Goal: Task Accomplishment & Management: Complete application form

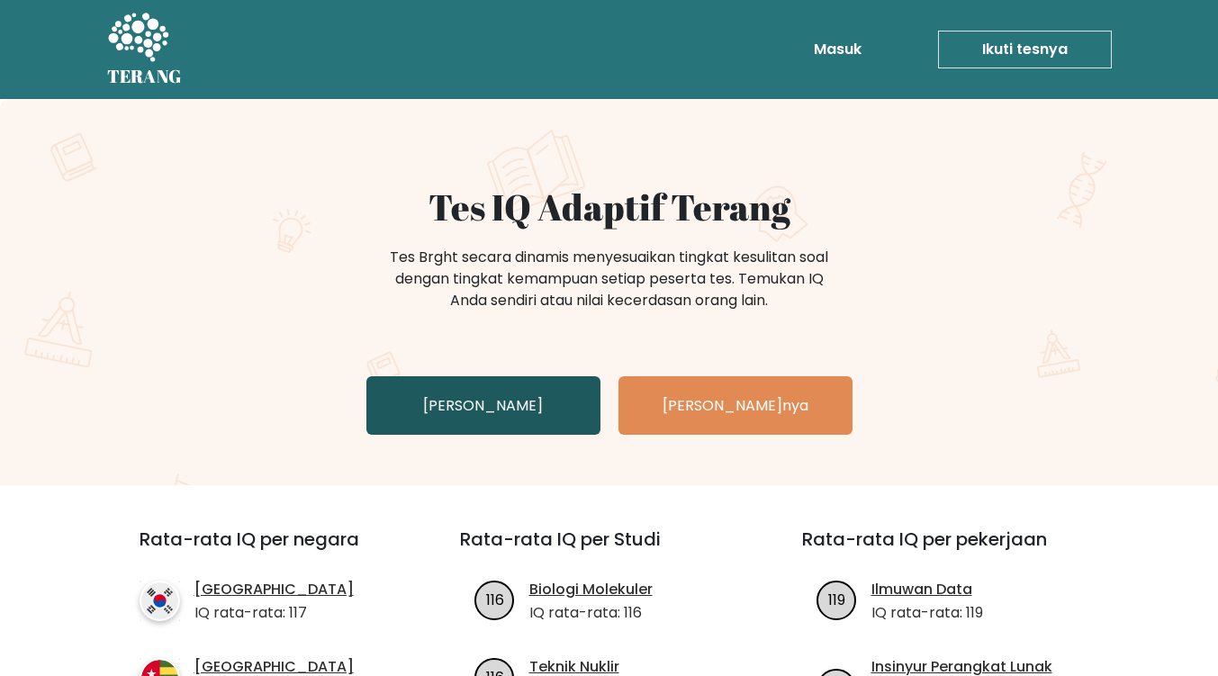
click at [521, 401] on font "Uji Diri Anda" at bounding box center [483, 405] width 120 height 21
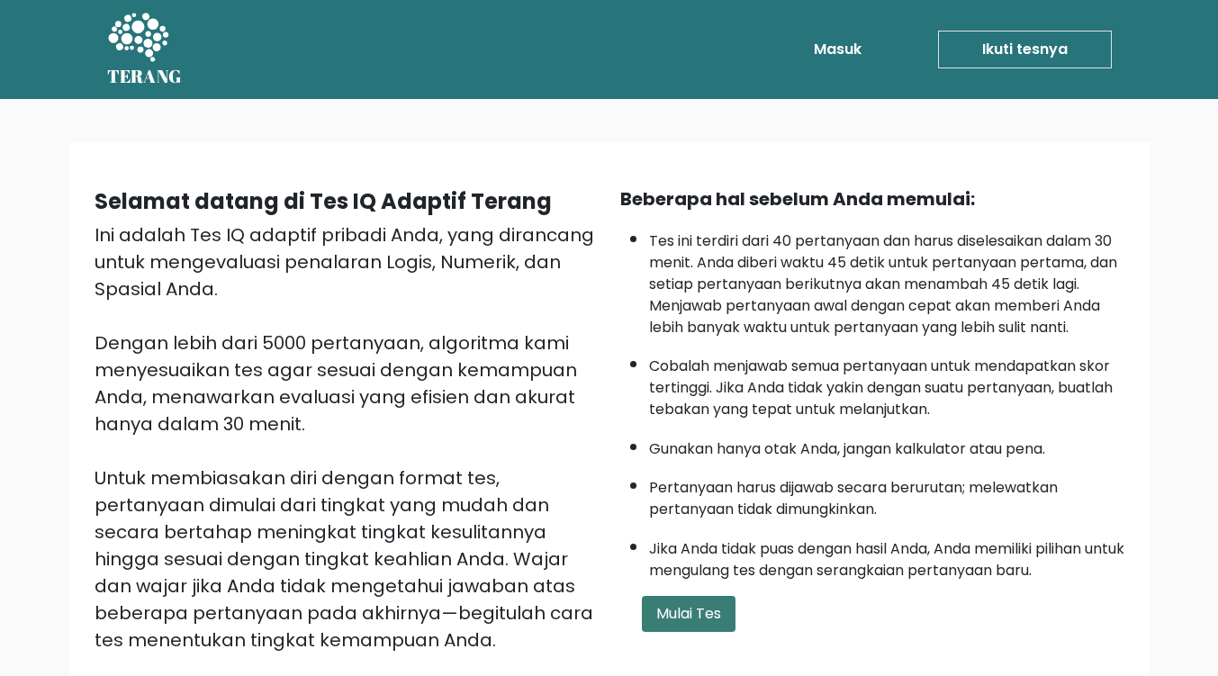
click at [681, 613] on font "Mulai Tes" at bounding box center [688, 613] width 65 height 21
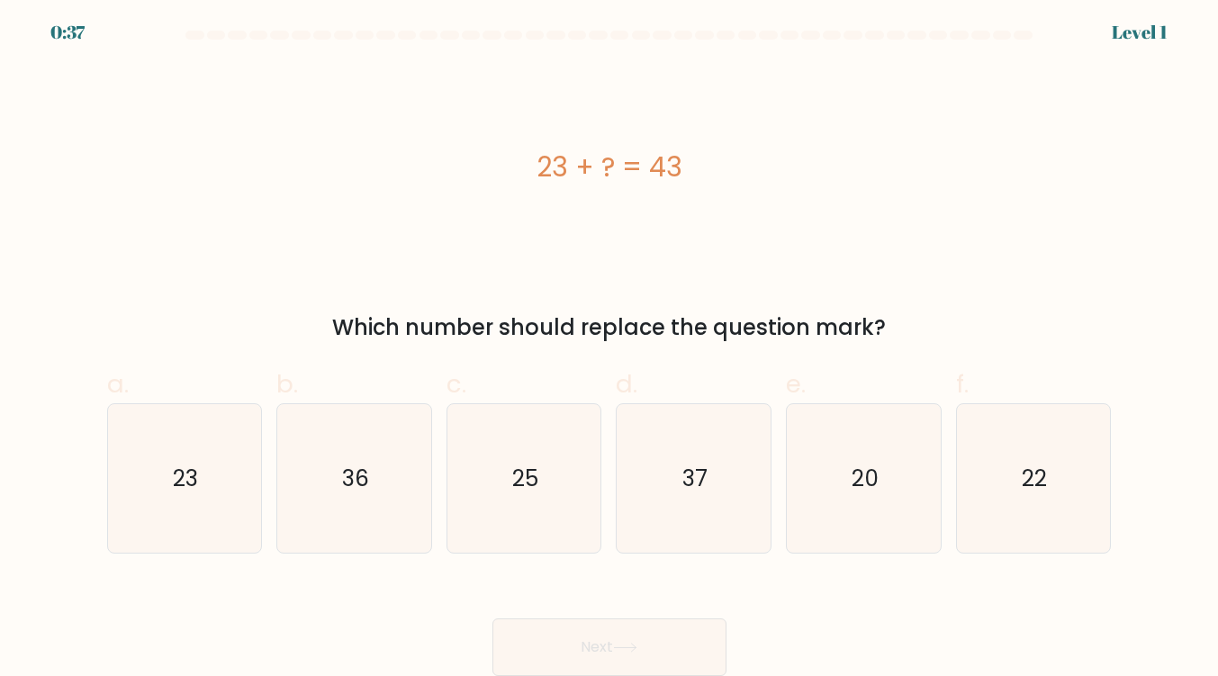
scroll to position [5, 0]
click at [865, 460] on icon "20" at bounding box center [863, 478] width 149 height 149
click at [610, 347] on input "e. 20" at bounding box center [609, 342] width 1 height 12
radio input "true"
click at [656, 640] on button "Next" at bounding box center [609, 647] width 234 height 58
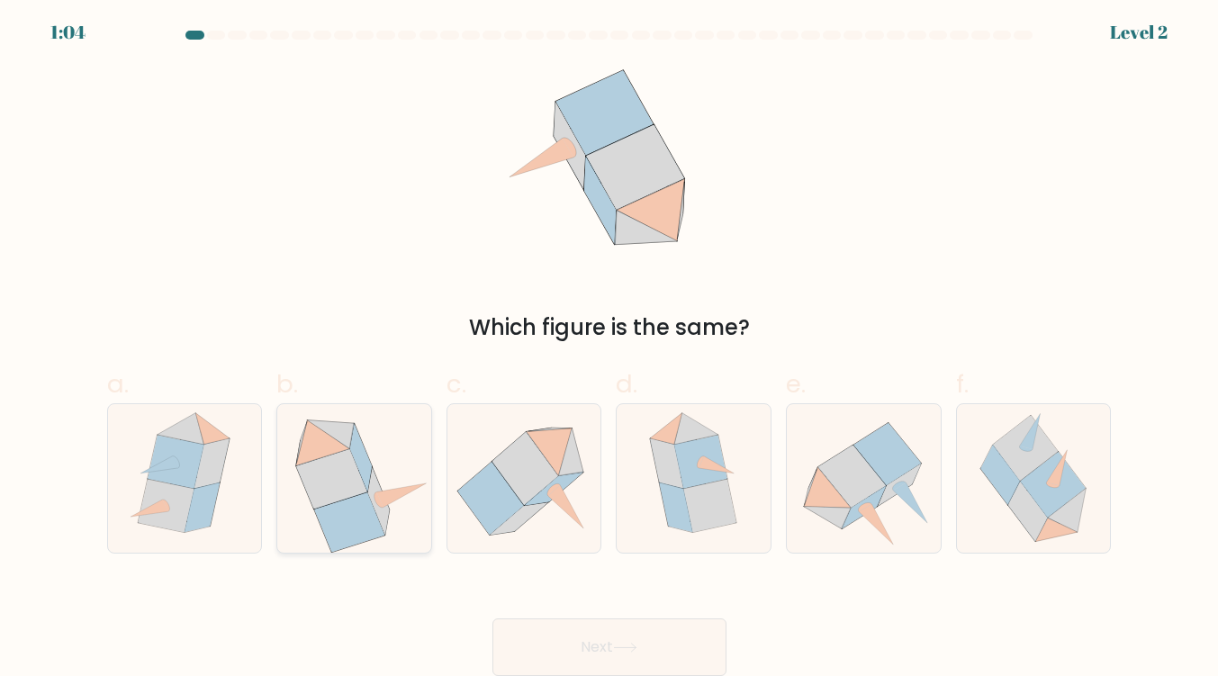
click at [398, 507] on icon at bounding box center [353, 478] width 153 height 149
click at [609, 347] on input "b." at bounding box center [609, 342] width 1 height 12
radio input "true"
click at [599, 626] on button "Next" at bounding box center [609, 647] width 234 height 58
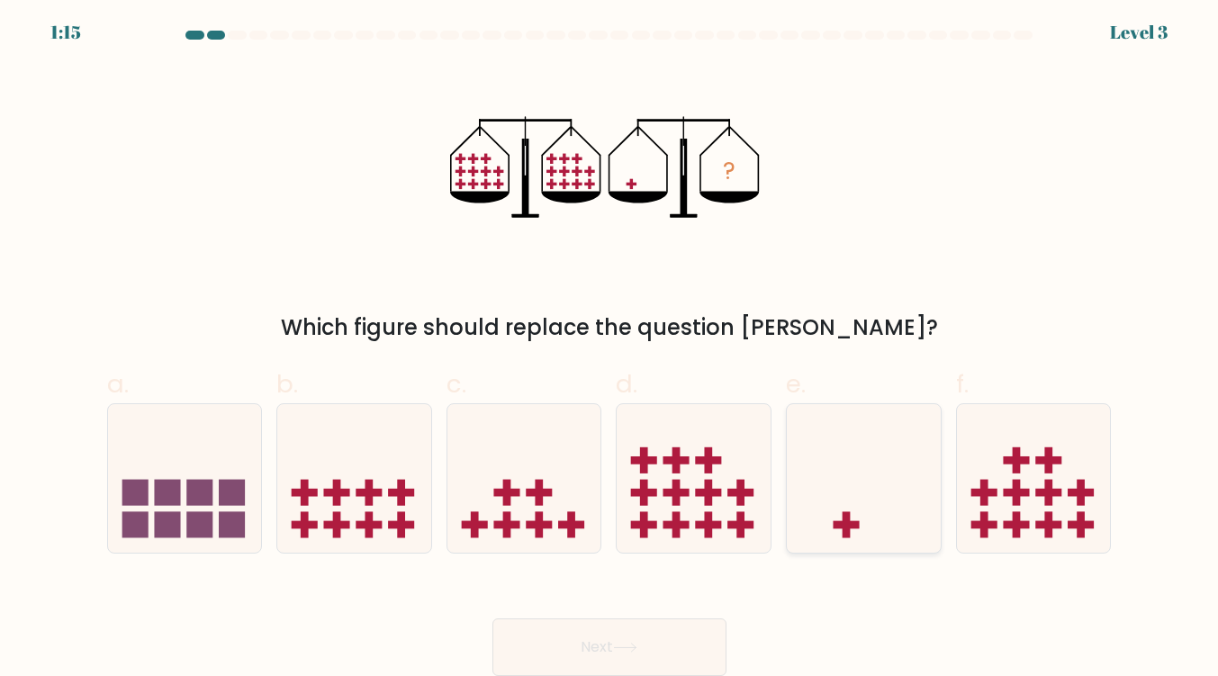
click at [816, 433] on icon at bounding box center [864, 478] width 154 height 127
click at [610, 347] on input "e." at bounding box center [609, 342] width 1 height 12
radio input "true"
click at [671, 647] on button "Next" at bounding box center [609, 647] width 234 height 58
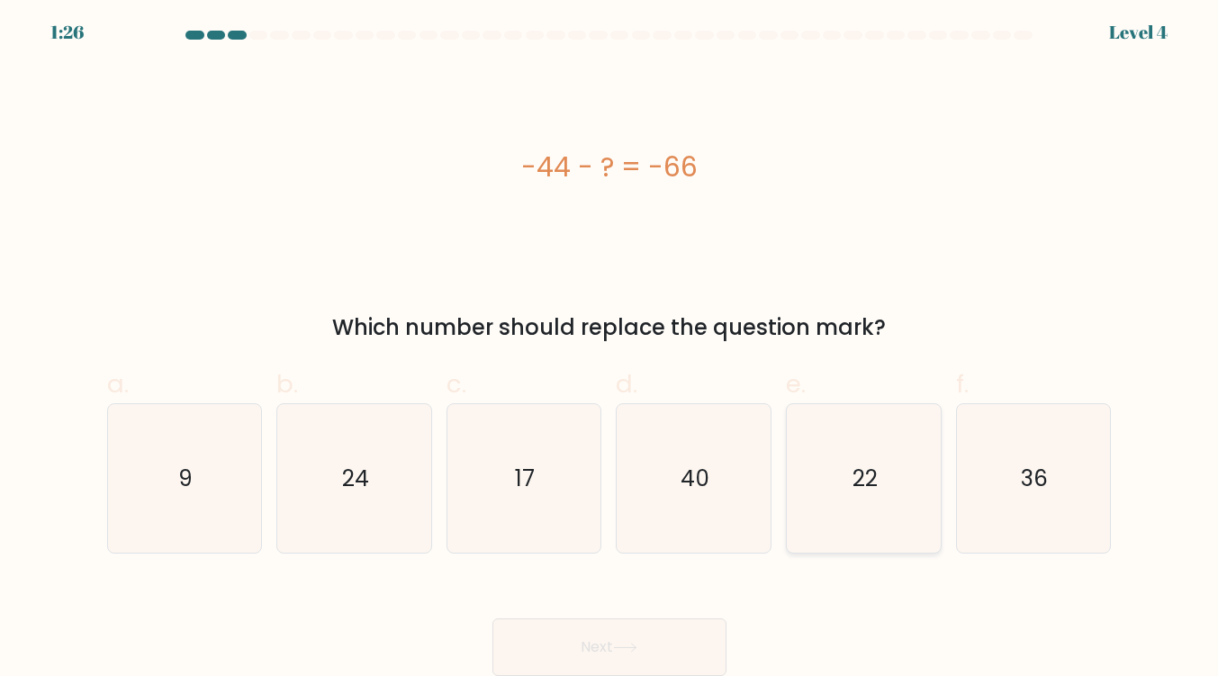
click at [822, 519] on icon "22" at bounding box center [863, 478] width 149 height 149
click at [610, 347] on input "e. 22" at bounding box center [609, 342] width 1 height 12
radio input "true"
click at [682, 637] on button "Next" at bounding box center [609, 647] width 234 height 58
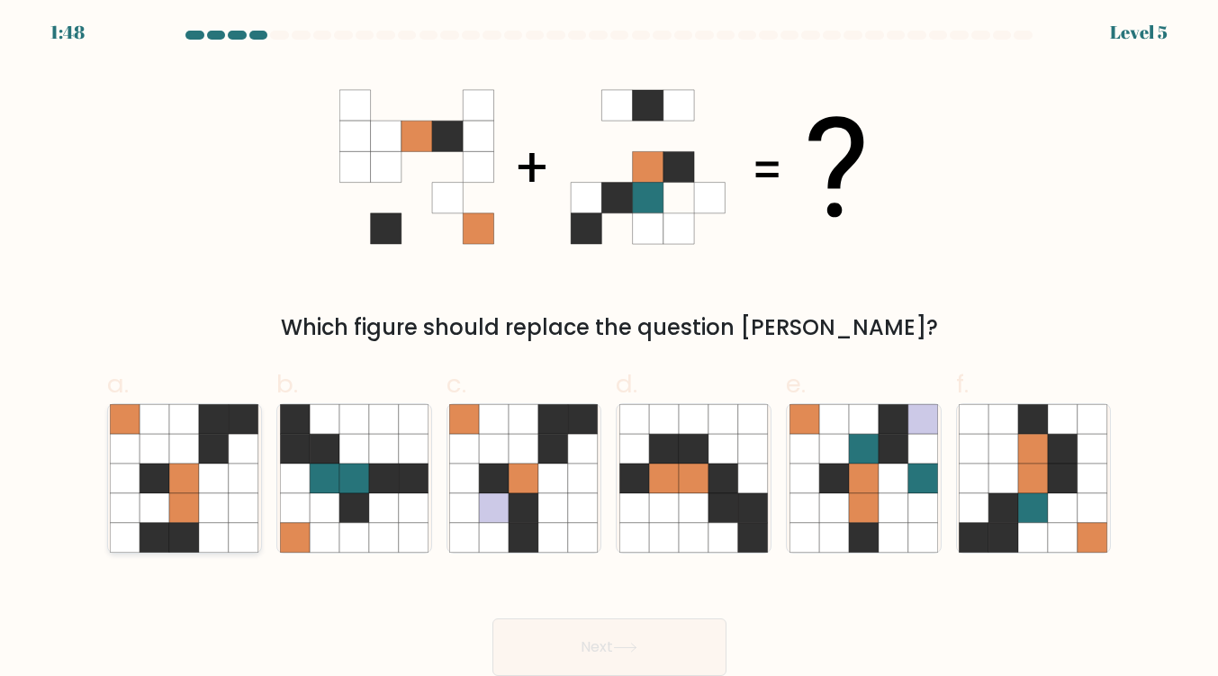
click at [208, 483] on icon at bounding box center [214, 479] width 30 height 30
click at [609, 347] on input "a." at bounding box center [609, 342] width 1 height 12
radio input "true"
click at [1048, 487] on icon at bounding box center [1034, 479] width 30 height 30
click at [610, 347] on input "f." at bounding box center [609, 342] width 1 height 12
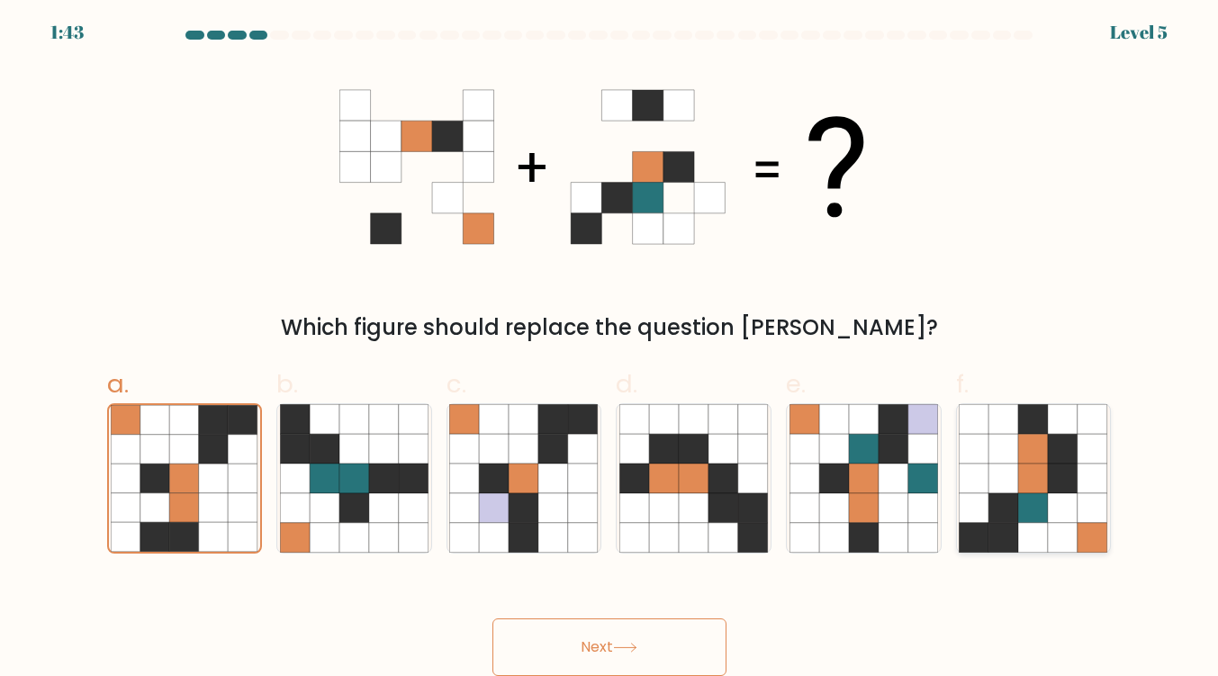
radio input "true"
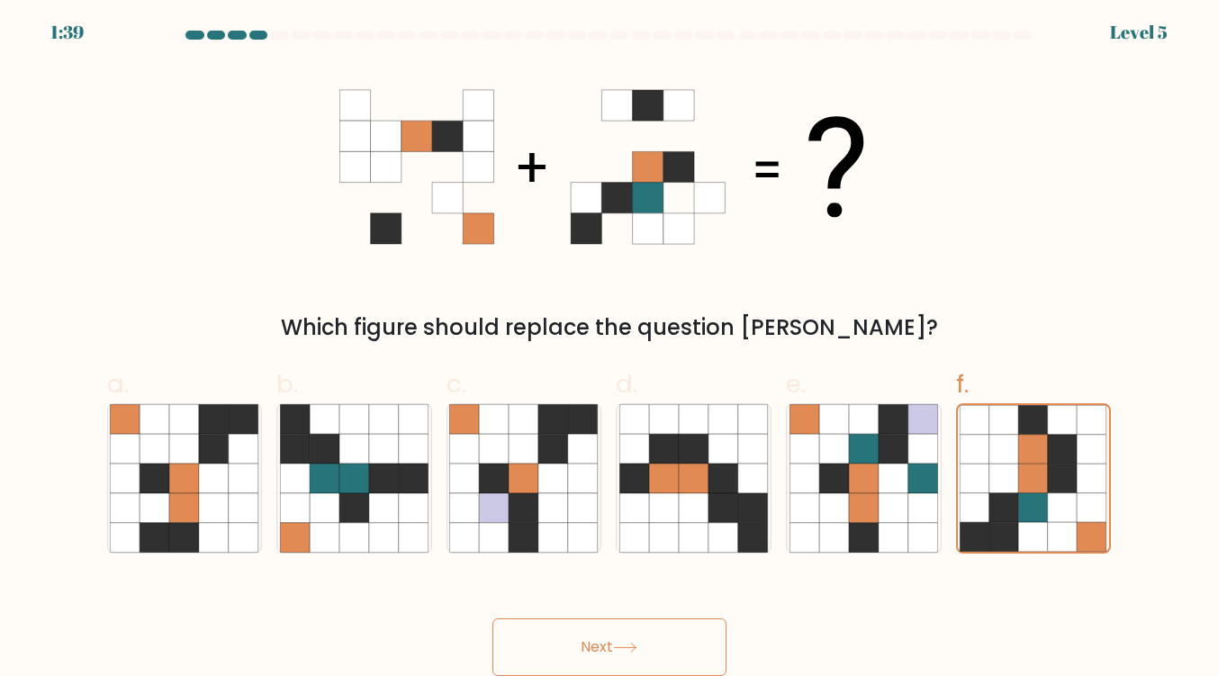
click at [659, 633] on button "Next" at bounding box center [609, 647] width 234 height 58
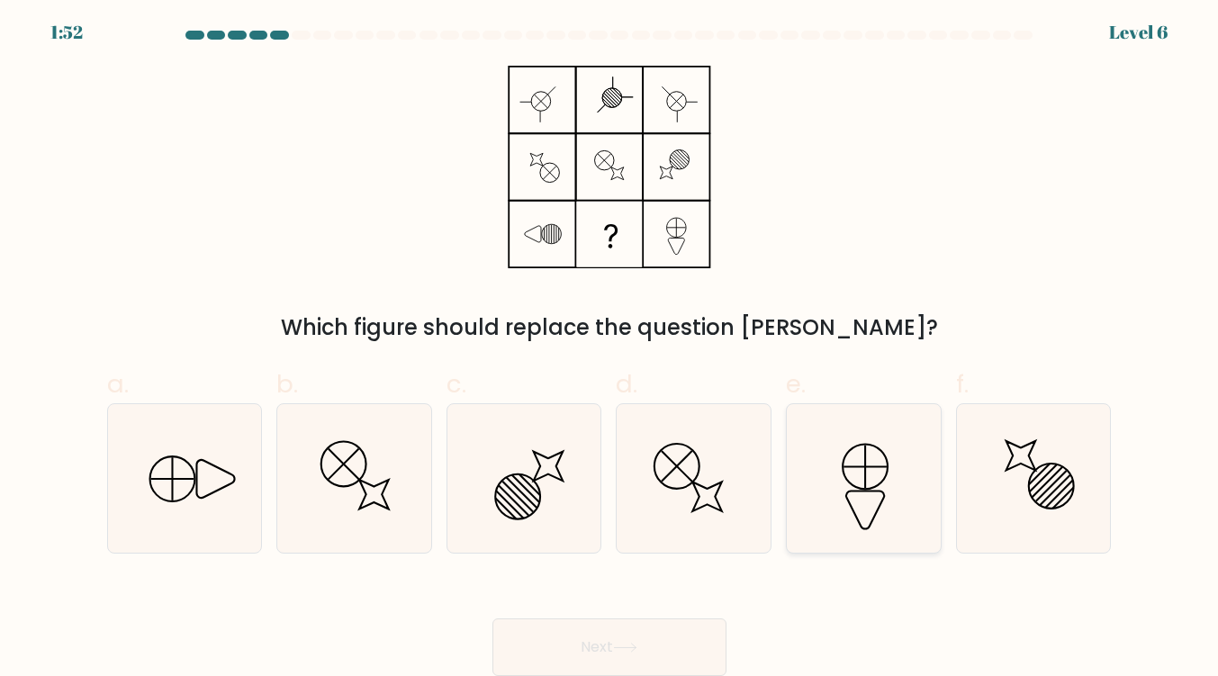
click at [860, 486] on icon at bounding box center [863, 478] width 149 height 149
click at [610, 347] on input "e." at bounding box center [609, 342] width 1 height 12
radio input "true"
click at [565, 652] on button "Next" at bounding box center [609, 647] width 234 height 58
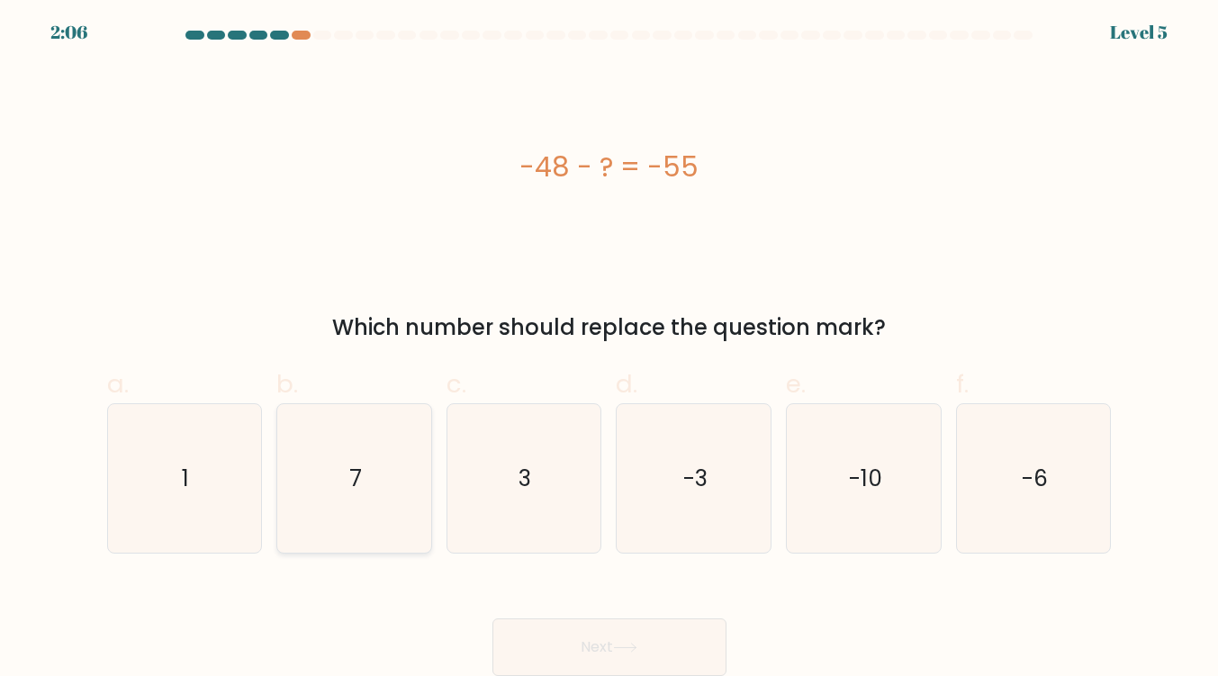
click at [408, 478] on icon "7" at bounding box center [354, 478] width 149 height 149
click at [609, 347] on input "b. 7" at bounding box center [609, 342] width 1 height 12
radio input "true"
click at [610, 644] on button "Next" at bounding box center [609, 647] width 234 height 58
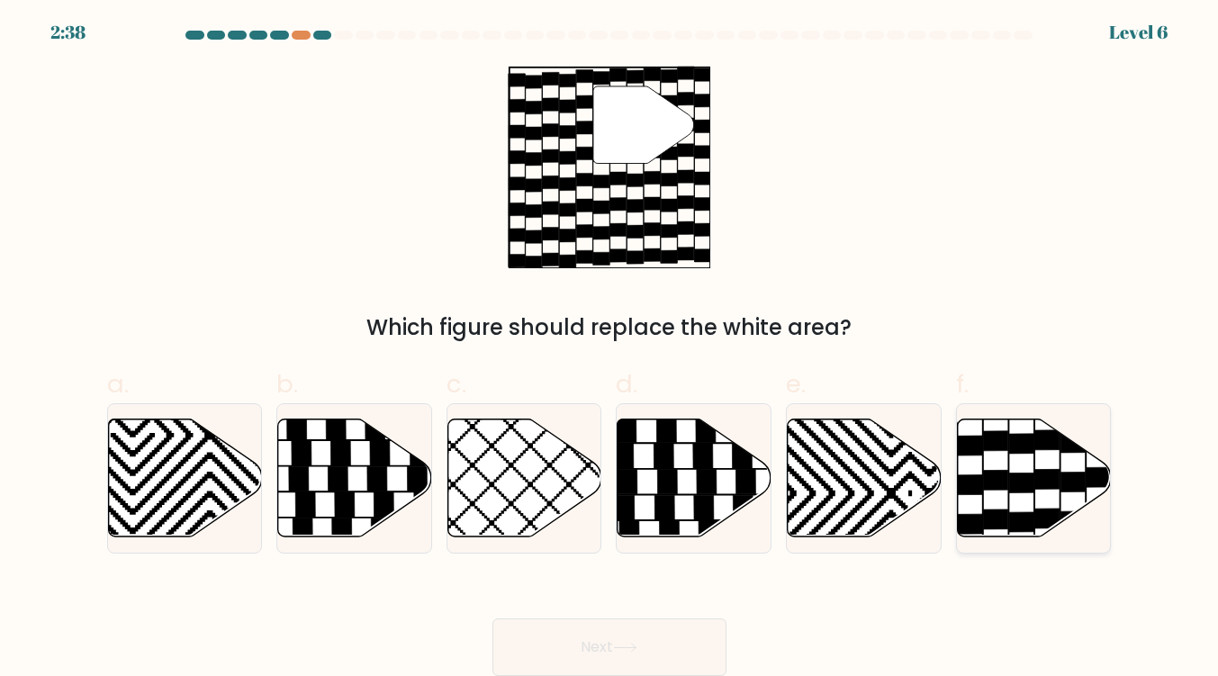
click at [993, 509] on icon at bounding box center [995, 519] width 24 height 20
click at [610, 347] on input "f." at bounding box center [609, 342] width 1 height 12
radio input "true"
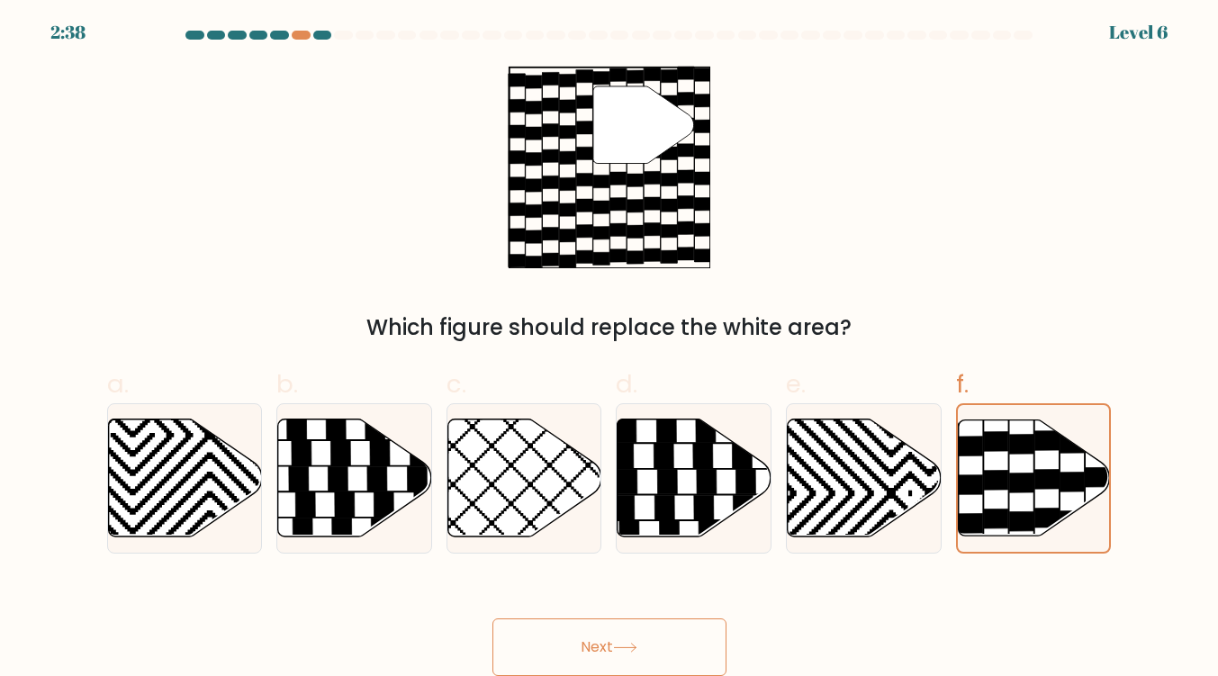
click at [661, 640] on button "Next" at bounding box center [609, 647] width 234 height 58
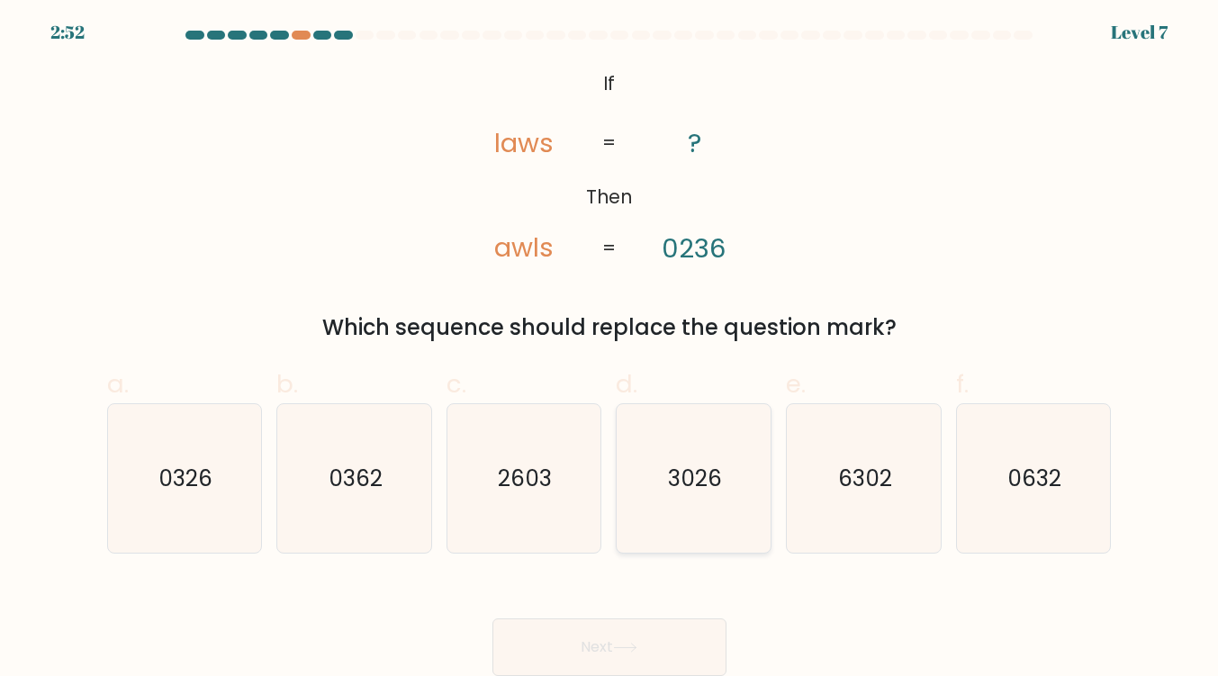
click at [734, 509] on icon "3026" at bounding box center [693, 478] width 149 height 149
click at [610, 347] on input "d. 3026" at bounding box center [609, 342] width 1 height 12
radio input "true"
click at [687, 641] on button "Next" at bounding box center [609, 647] width 234 height 58
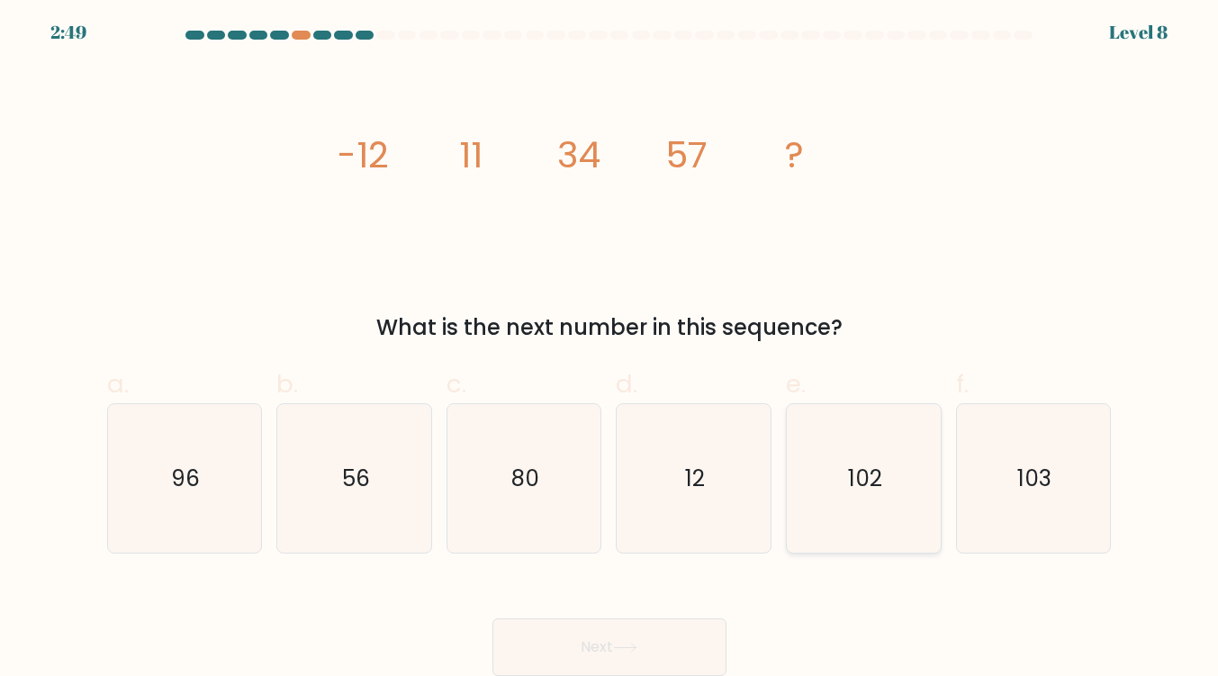
click at [863, 508] on icon "102" at bounding box center [863, 478] width 149 height 149
click at [610, 347] on input "e. 102" at bounding box center [609, 342] width 1 height 12
radio input "true"
click at [692, 641] on button "Next" at bounding box center [609, 647] width 234 height 58
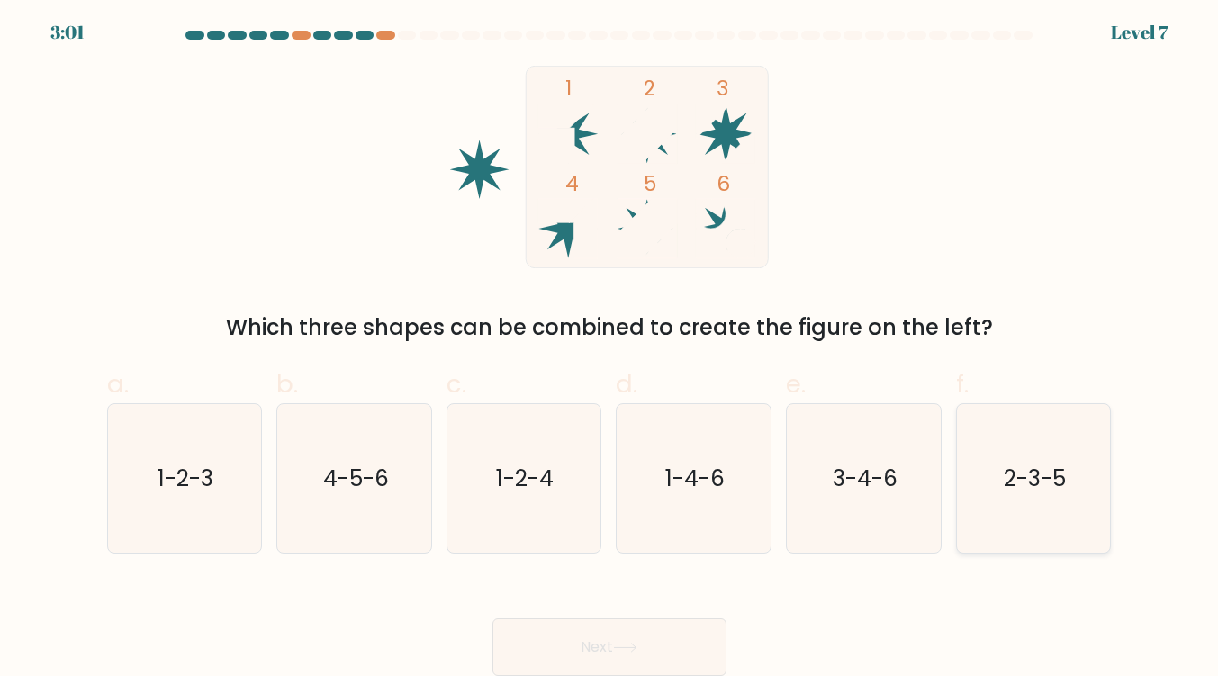
click at [1016, 486] on text "2-3-5" at bounding box center [1035, 479] width 62 height 32
click at [610, 347] on input "f. 2-3-5" at bounding box center [609, 342] width 1 height 12
radio input "true"
click at [631, 631] on button "Next" at bounding box center [609, 647] width 234 height 58
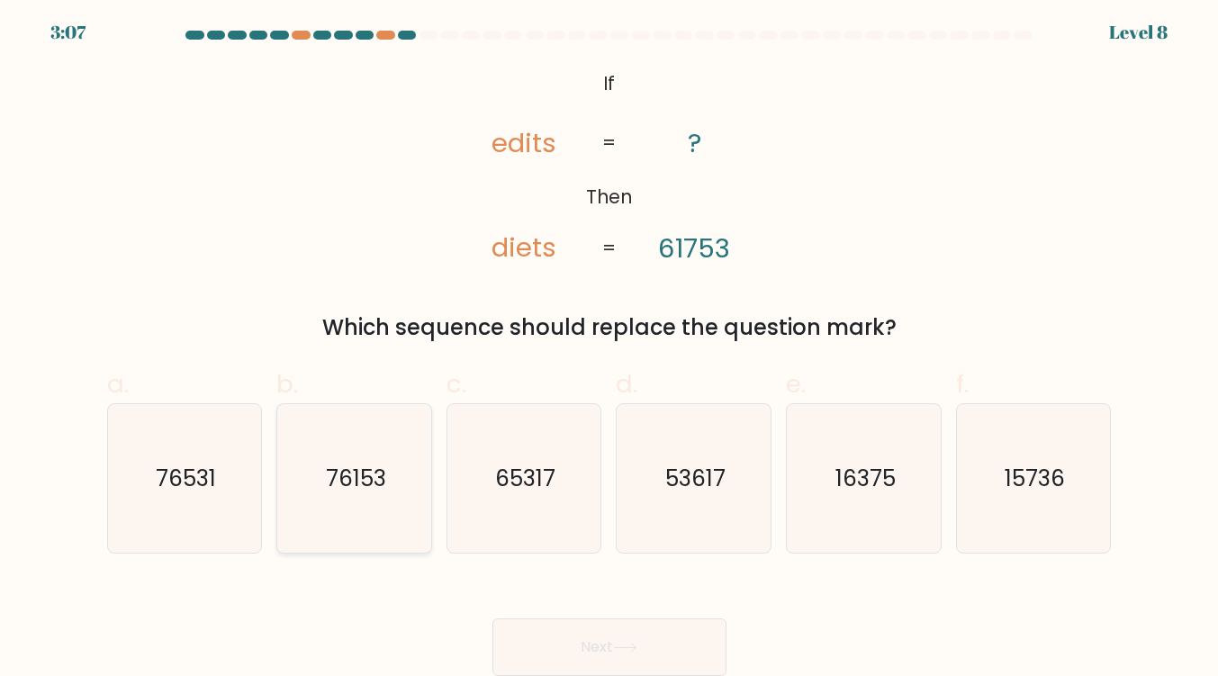
click at [406, 457] on icon "76153" at bounding box center [354, 478] width 149 height 149
click at [609, 347] on input "b. 76153" at bounding box center [609, 342] width 1 height 12
radio input "true"
click at [640, 627] on button "Next" at bounding box center [609, 647] width 234 height 58
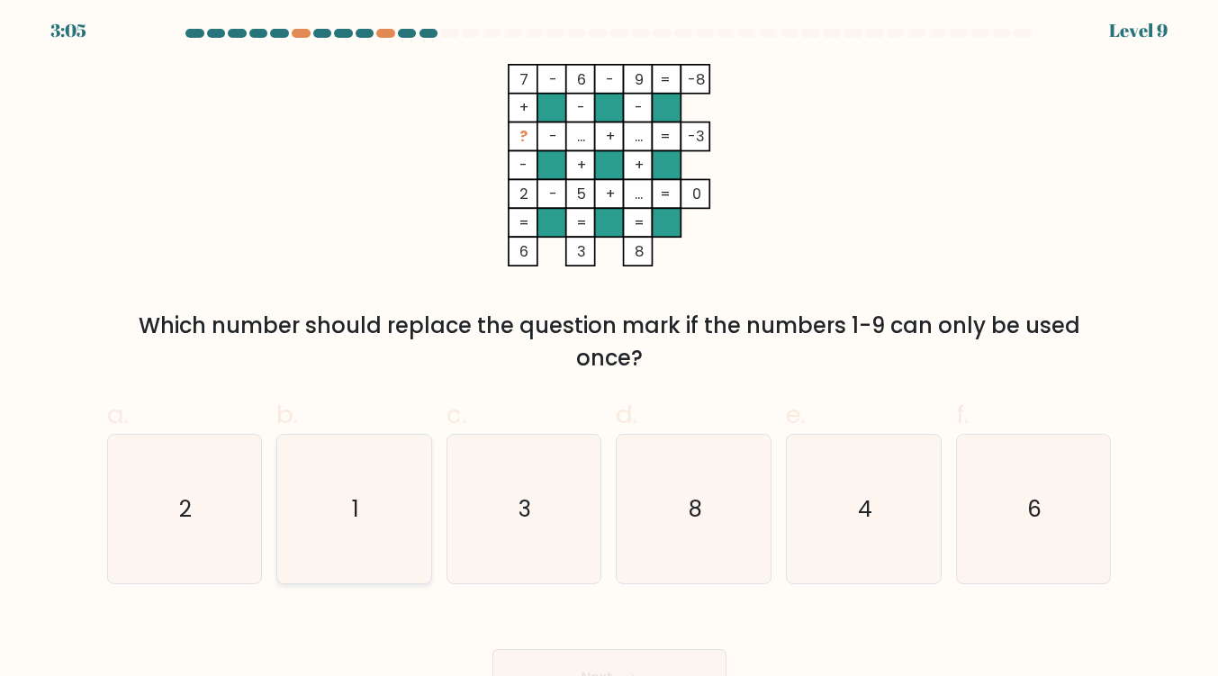
click at [356, 517] on text "1" at bounding box center [355, 509] width 7 height 32
click at [609, 346] on input "b. 1" at bounding box center [609, 340] width 1 height 12
radio input "true"
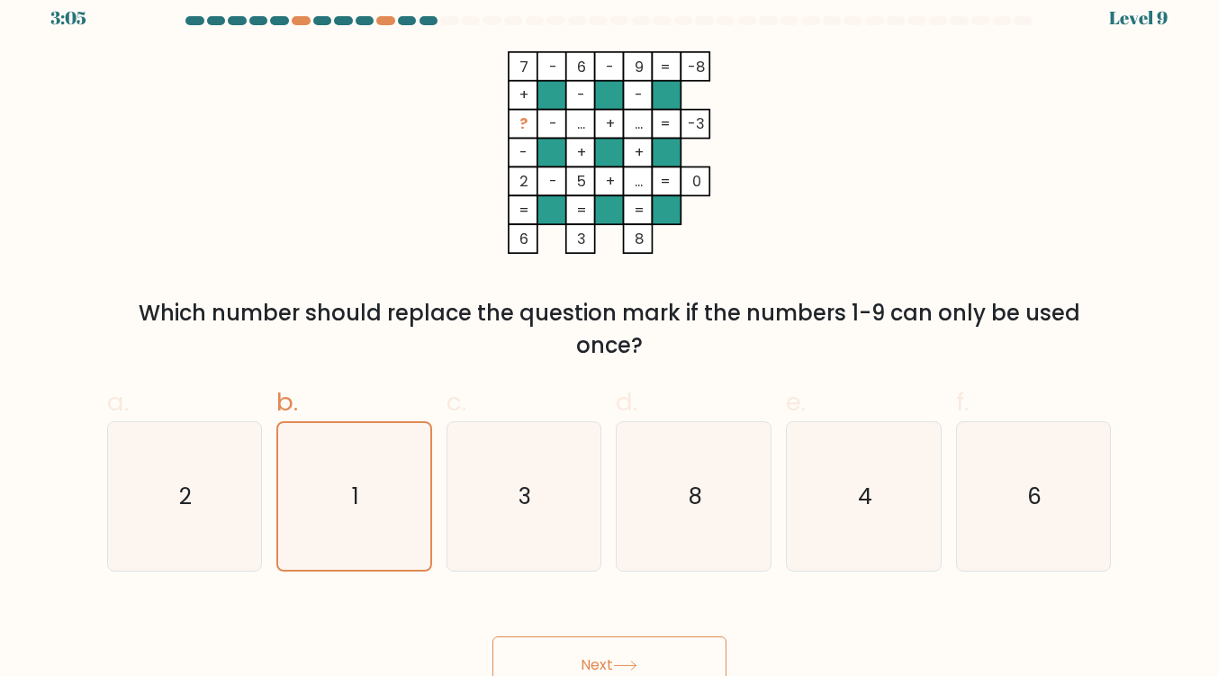
scroll to position [37, 0]
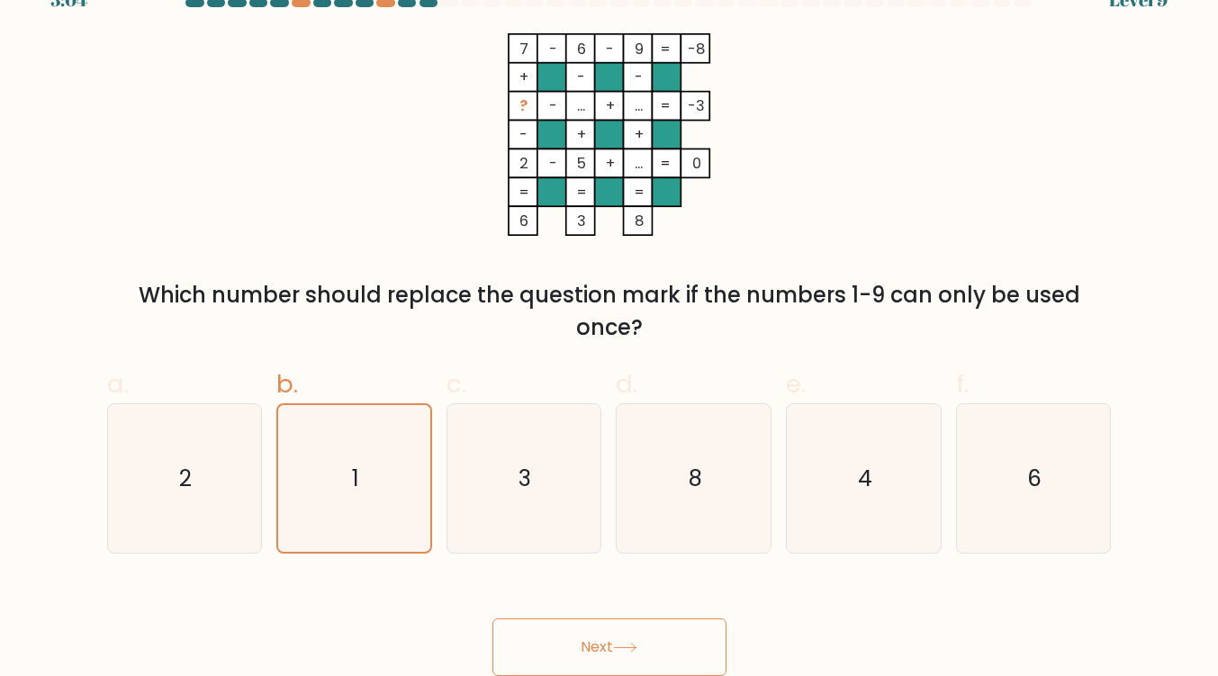
click at [651, 661] on button "Next" at bounding box center [609, 647] width 234 height 58
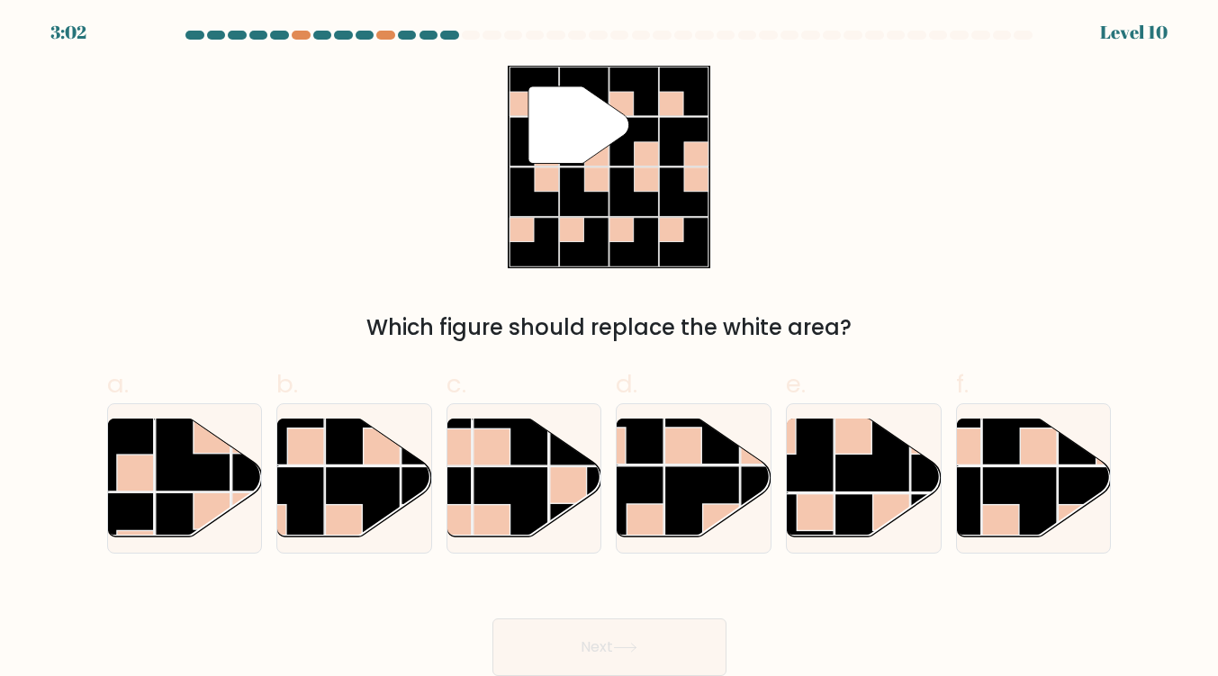
scroll to position [5, 0]
click at [1023, 485] on rect at bounding box center [1019, 503] width 75 height 75
click at [610, 347] on input "f." at bounding box center [609, 342] width 1 height 12
radio input "true"
click at [672, 649] on button "Next" at bounding box center [609, 647] width 234 height 58
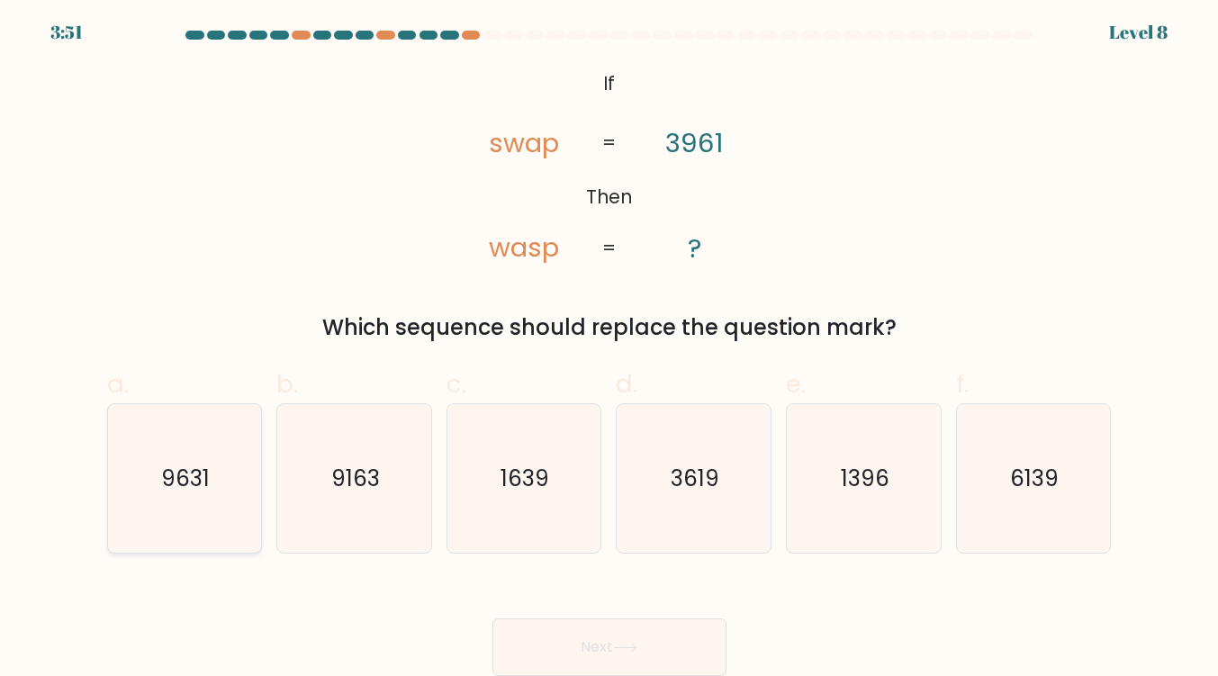
click at [176, 455] on icon "9631" at bounding box center [184, 478] width 149 height 149
click at [609, 347] on input "a. 9631" at bounding box center [609, 342] width 1 height 12
radio input "true"
click at [615, 648] on button "Next" at bounding box center [609, 647] width 234 height 58
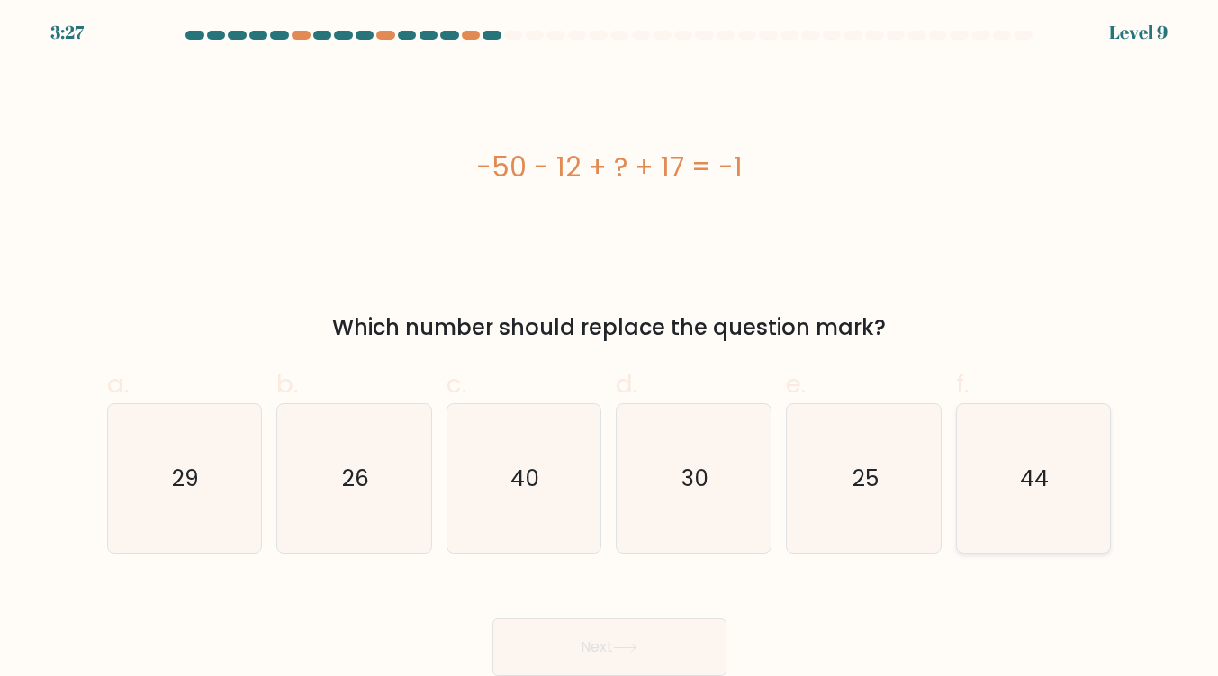
click at [1074, 448] on icon "44" at bounding box center [1033, 478] width 149 height 149
click at [610, 347] on input "f. 44" at bounding box center [609, 342] width 1 height 12
radio input "true"
click at [647, 641] on button "Next" at bounding box center [609, 647] width 234 height 58
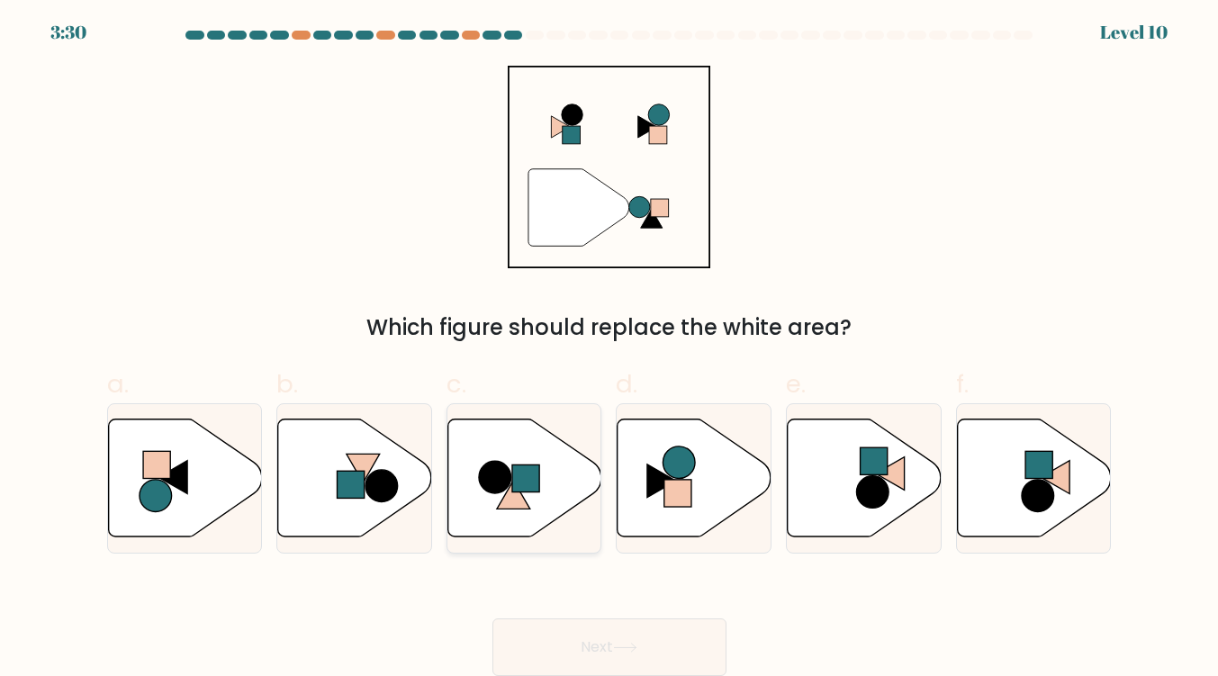
click at [521, 459] on icon at bounding box center [525, 478] width 154 height 118
click at [609, 347] on input "c." at bounding box center [609, 342] width 1 height 12
radio input "true"
click at [685, 646] on button "Next" at bounding box center [609, 647] width 234 height 58
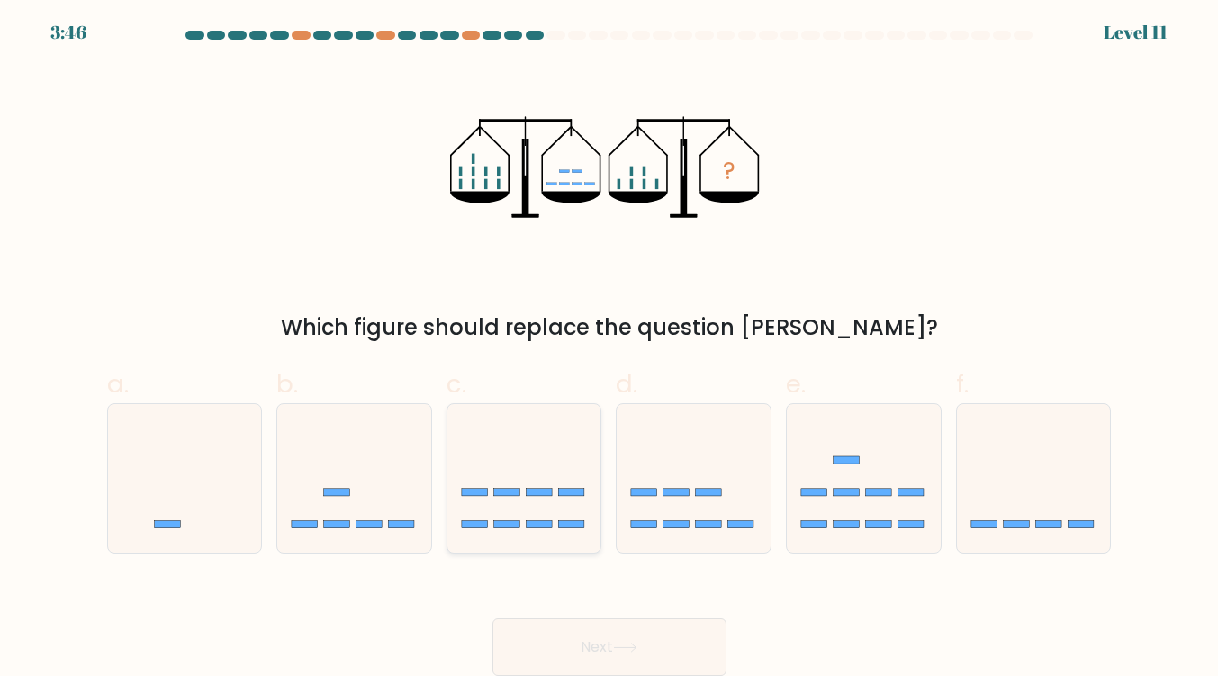
click at [534, 477] on icon at bounding box center [524, 478] width 154 height 127
click at [609, 347] on input "c." at bounding box center [609, 342] width 1 height 12
radio input "true"
click at [905, 521] on rect at bounding box center [911, 524] width 26 height 7
click at [610, 347] on input "e." at bounding box center [609, 342] width 1 height 12
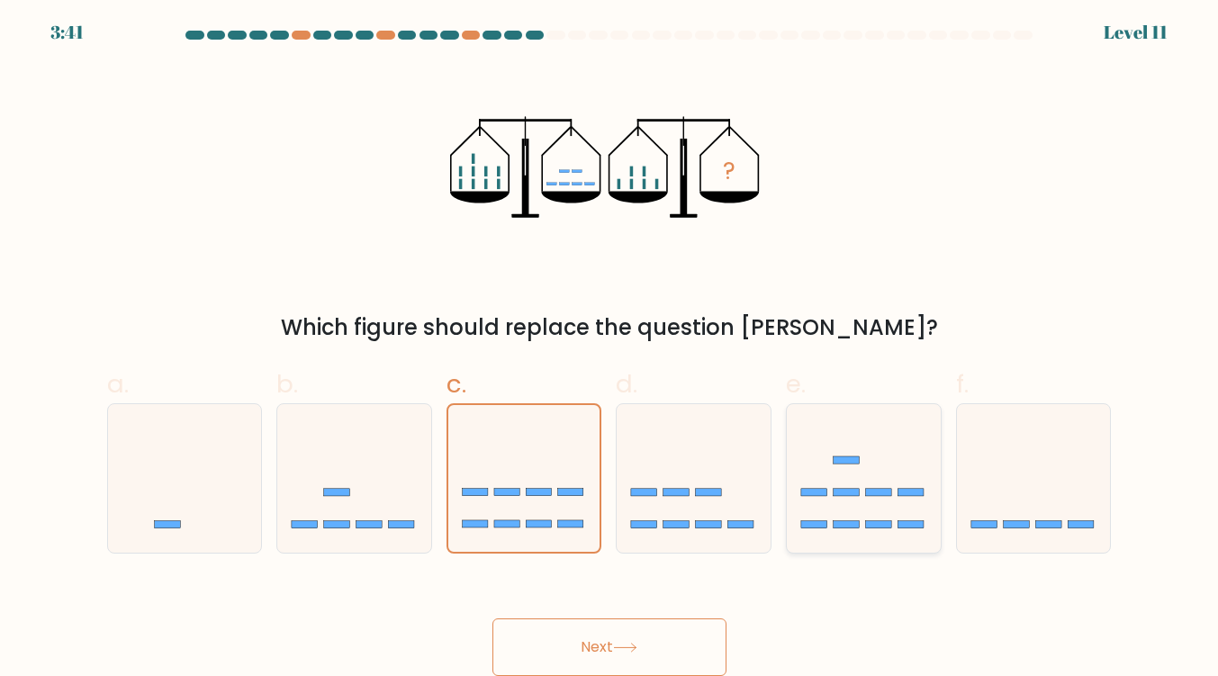
radio input "true"
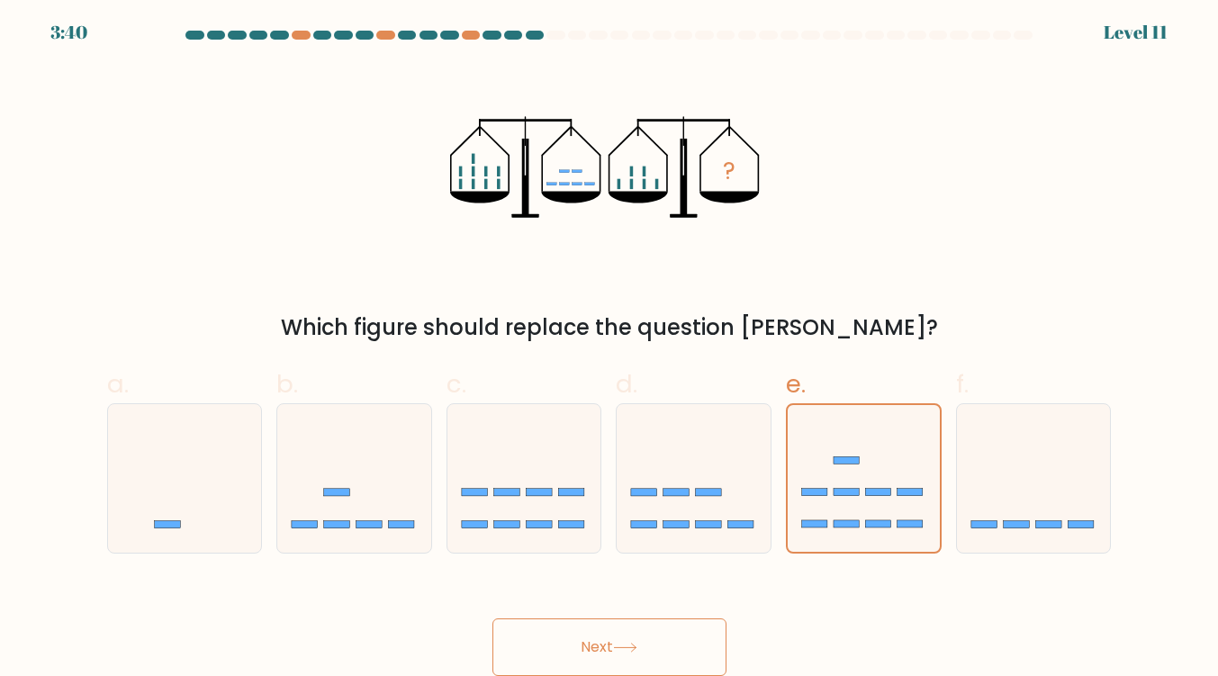
click at [660, 637] on button "Next" at bounding box center [609, 647] width 234 height 58
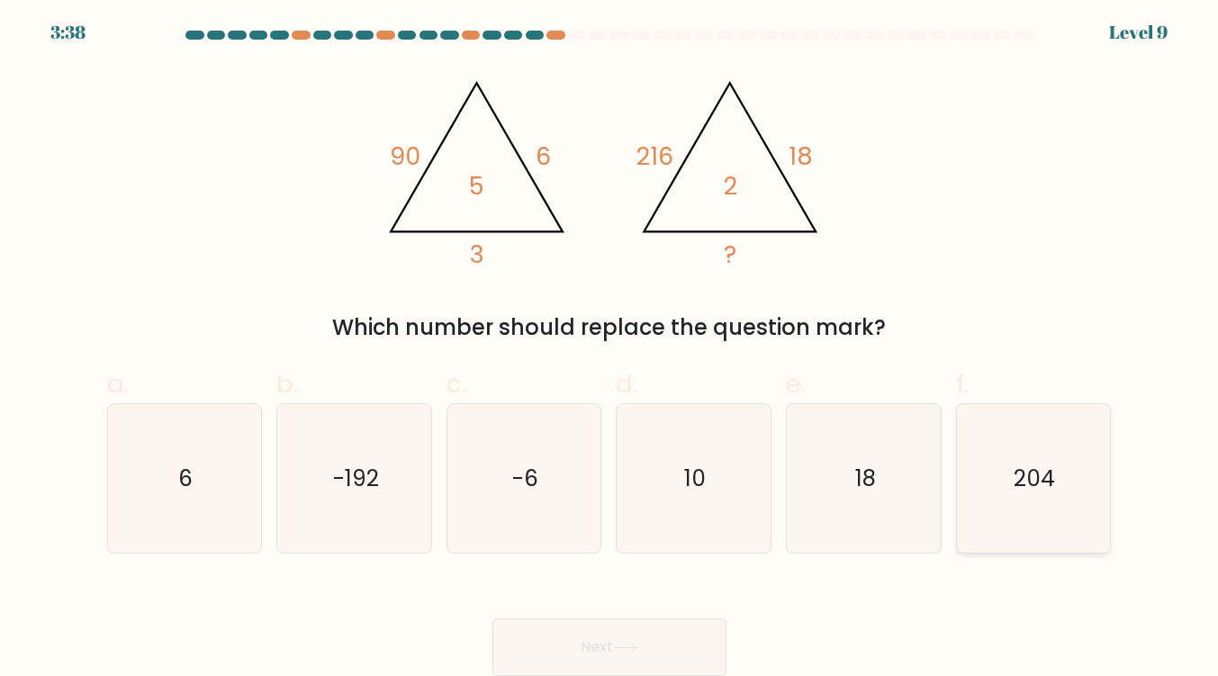
click at [1100, 476] on icon "204" at bounding box center [1033, 478] width 149 height 149
click at [610, 347] on input "f. 204" at bounding box center [609, 342] width 1 height 12
radio input "true"
drag, startPoint x: 736, startPoint y: 450, endPoint x: 723, endPoint y: 473, distance: 27.0
click at [736, 450] on icon "10" at bounding box center [693, 478] width 149 height 149
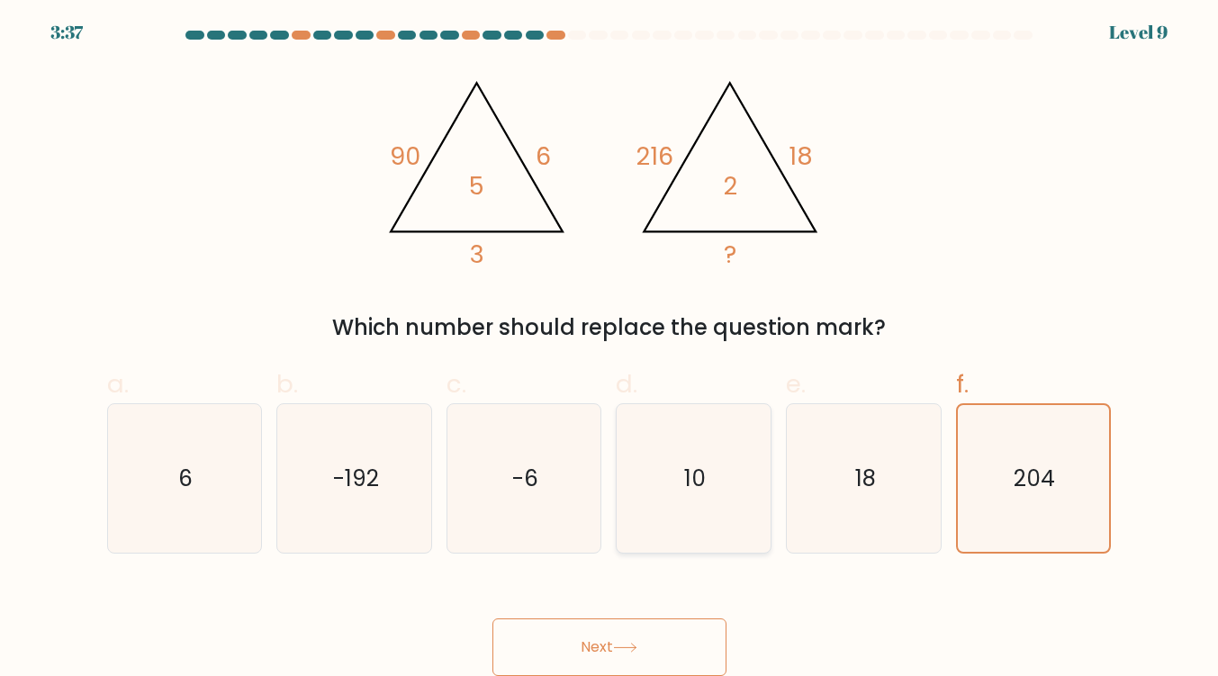
click at [610, 347] on input "d. 10" at bounding box center [609, 342] width 1 height 12
radio input "true"
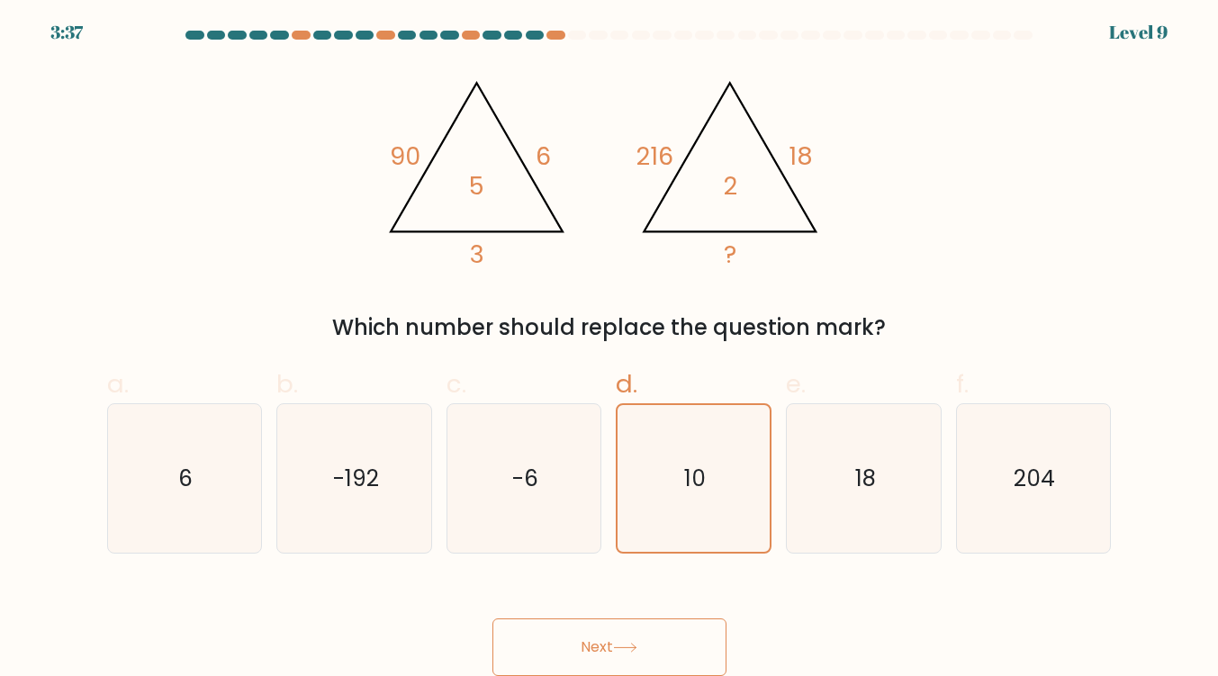
click at [646, 662] on button "Next" at bounding box center [609, 647] width 234 height 58
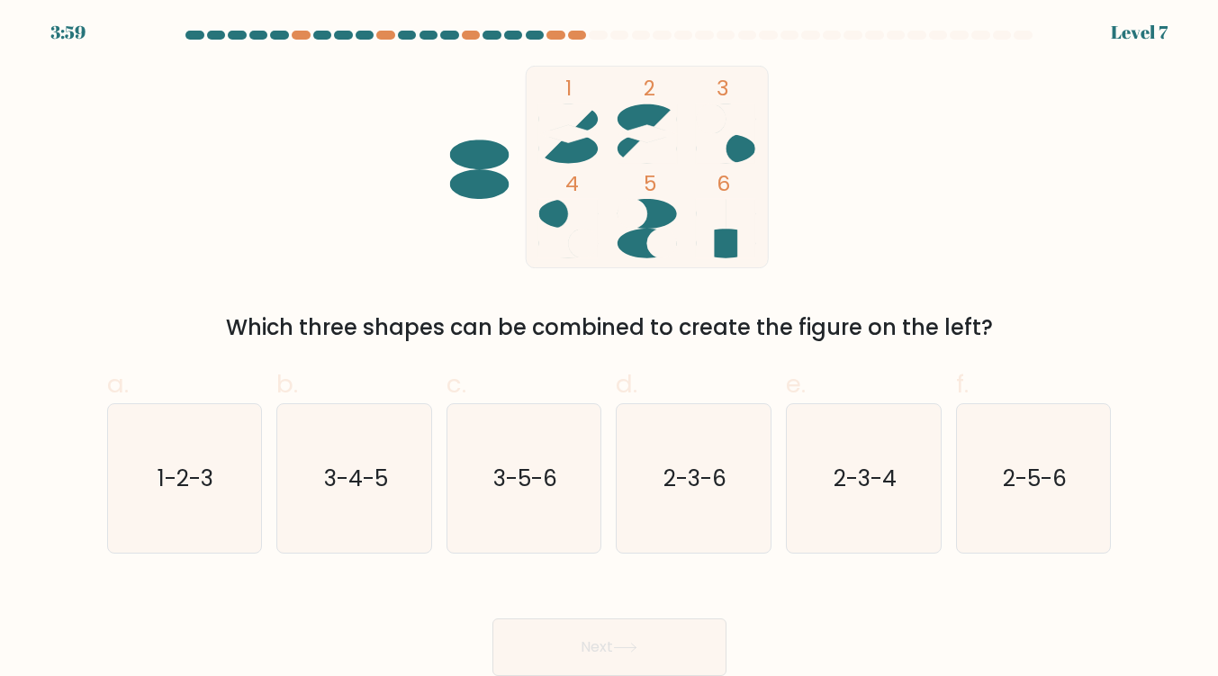
click at [734, 152] on icon at bounding box center [725, 133] width 59 height 59
click at [566, 125] on icon at bounding box center [567, 134] width 59 height 18
drag, startPoint x: 396, startPoint y: 479, endPoint x: 412, endPoint y: 503, distance: 29.2
click at [398, 479] on icon "3-4-5" at bounding box center [354, 478] width 149 height 149
click at [609, 347] on input "b. 3-4-5" at bounding box center [609, 342] width 1 height 12
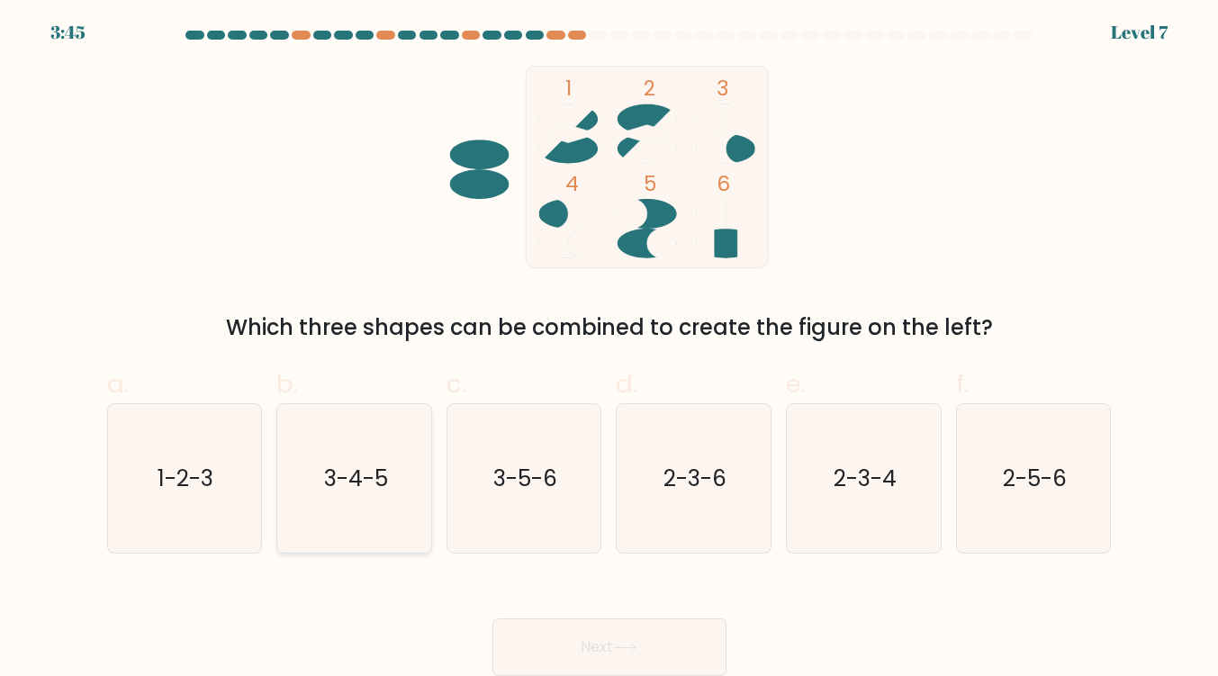
radio input "true"
click at [608, 635] on button "Next" at bounding box center [609, 647] width 234 height 58
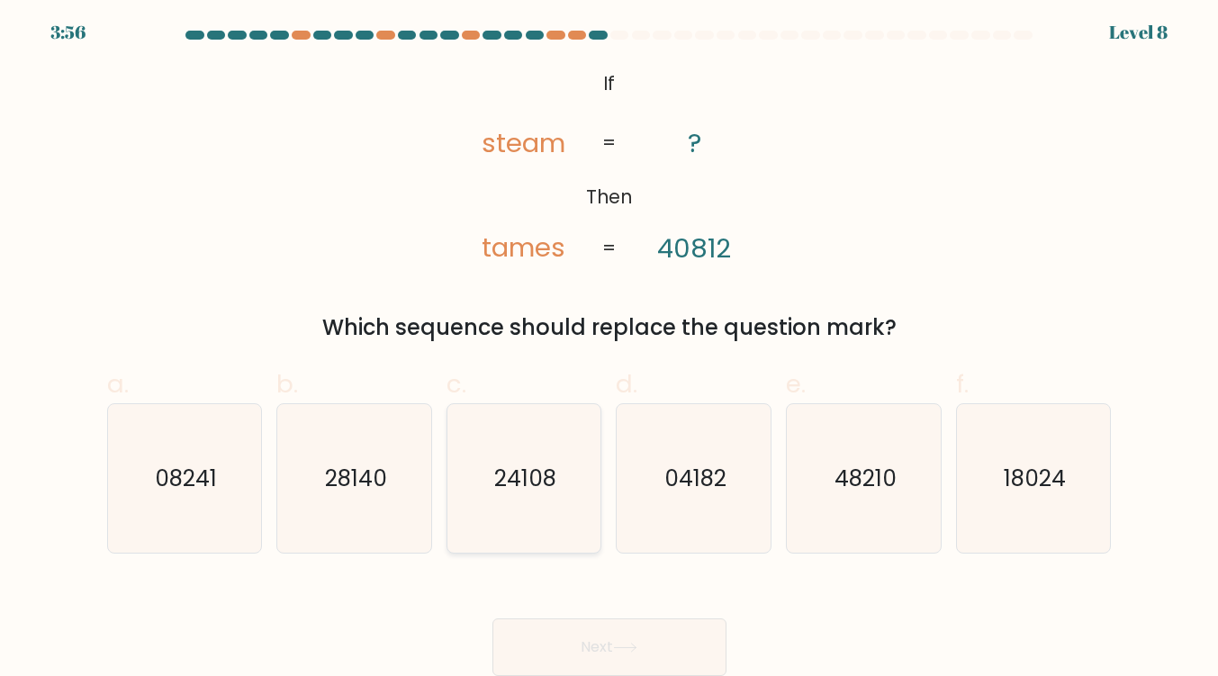
click at [534, 472] on text "24108" at bounding box center [525, 479] width 62 height 32
click at [609, 347] on input "c. 24108" at bounding box center [609, 342] width 1 height 12
radio input "true"
click at [597, 636] on button "Next" at bounding box center [609, 647] width 234 height 58
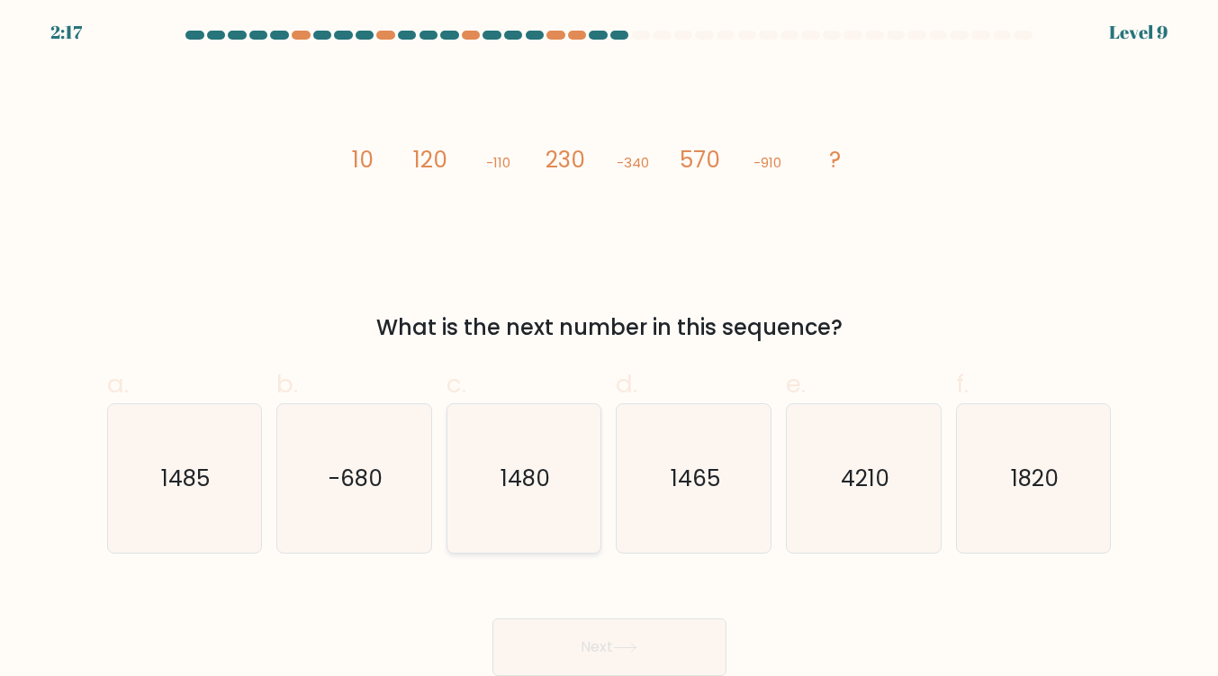
click at [531, 489] on text "1480" at bounding box center [525, 479] width 50 height 32
click at [609, 347] on input "c. [DATE]" at bounding box center [609, 342] width 1 height 12
radio input "true"
click at [679, 636] on button "Next" at bounding box center [609, 647] width 234 height 58
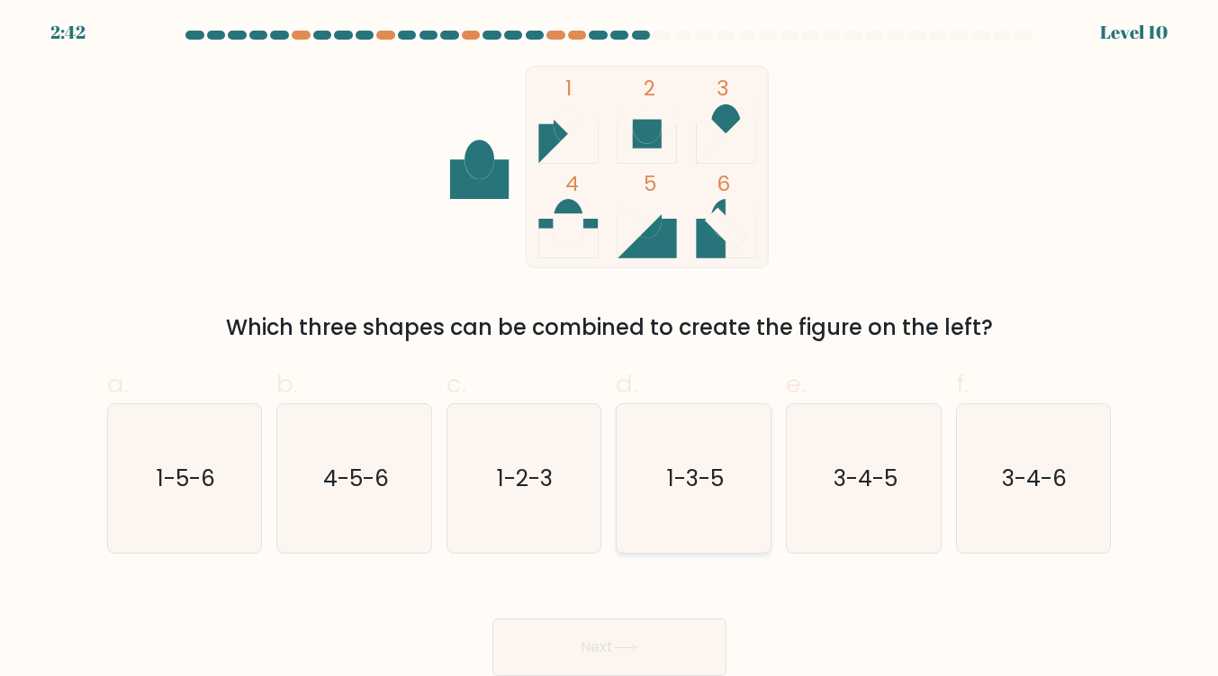
click at [660, 528] on icon "1-3-5" at bounding box center [693, 478] width 149 height 149
click at [610, 347] on input "d. 1-3-5" at bounding box center [609, 342] width 1 height 12
radio input "true"
click at [681, 635] on button "Next" at bounding box center [609, 647] width 234 height 58
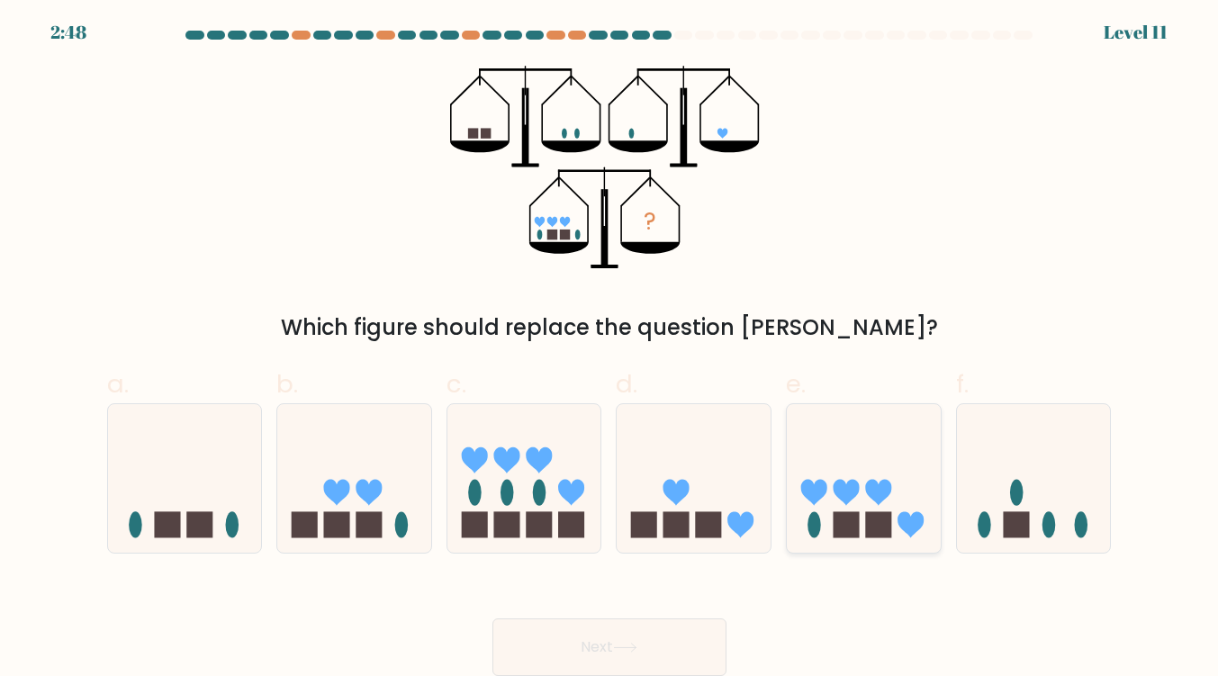
click at [885, 497] on icon at bounding box center [879, 493] width 26 height 26
click at [610, 347] on input "e." at bounding box center [609, 342] width 1 height 12
radio input "true"
click at [704, 638] on button "Next" at bounding box center [609, 647] width 234 height 58
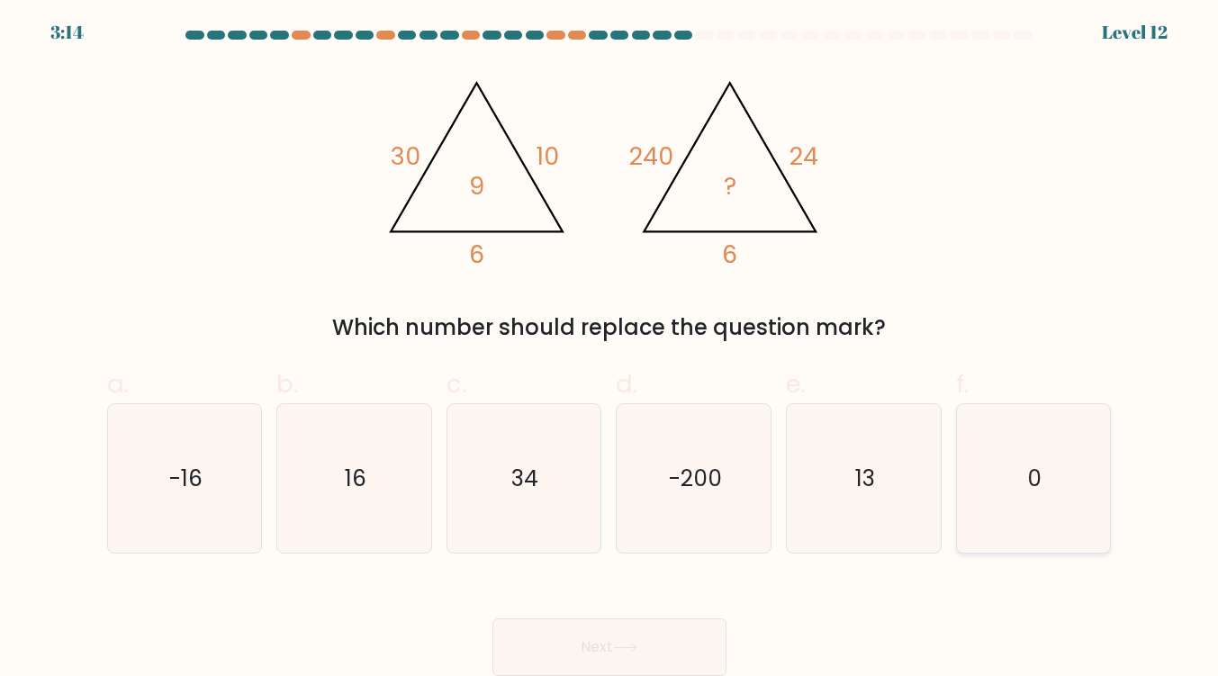
click at [1013, 466] on icon "0" at bounding box center [1033, 478] width 149 height 149
click at [610, 347] on input "f. 0" at bounding box center [609, 342] width 1 height 12
radio input "true"
click at [643, 635] on button "Next" at bounding box center [609, 647] width 234 height 58
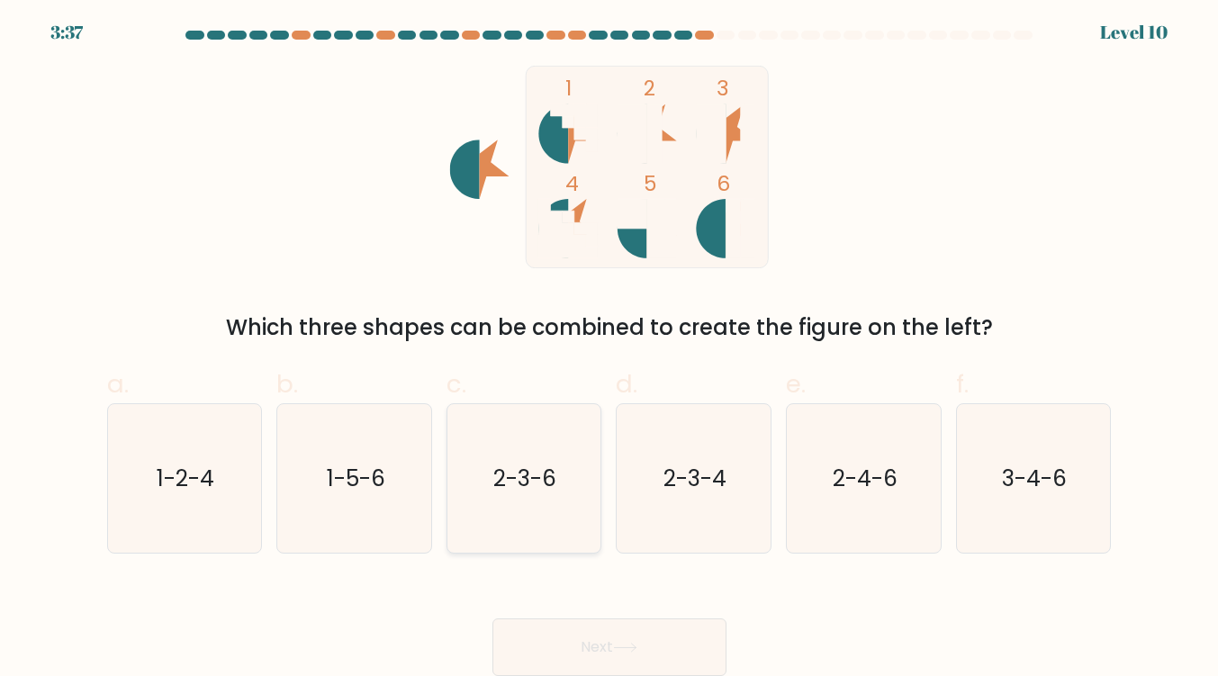
click at [502, 485] on text "2-3-6" at bounding box center [525, 479] width 63 height 32
click at [609, 347] on input "c. 2-3-6" at bounding box center [609, 342] width 1 height 12
radio input "true"
click at [621, 626] on button "Next" at bounding box center [609, 647] width 234 height 58
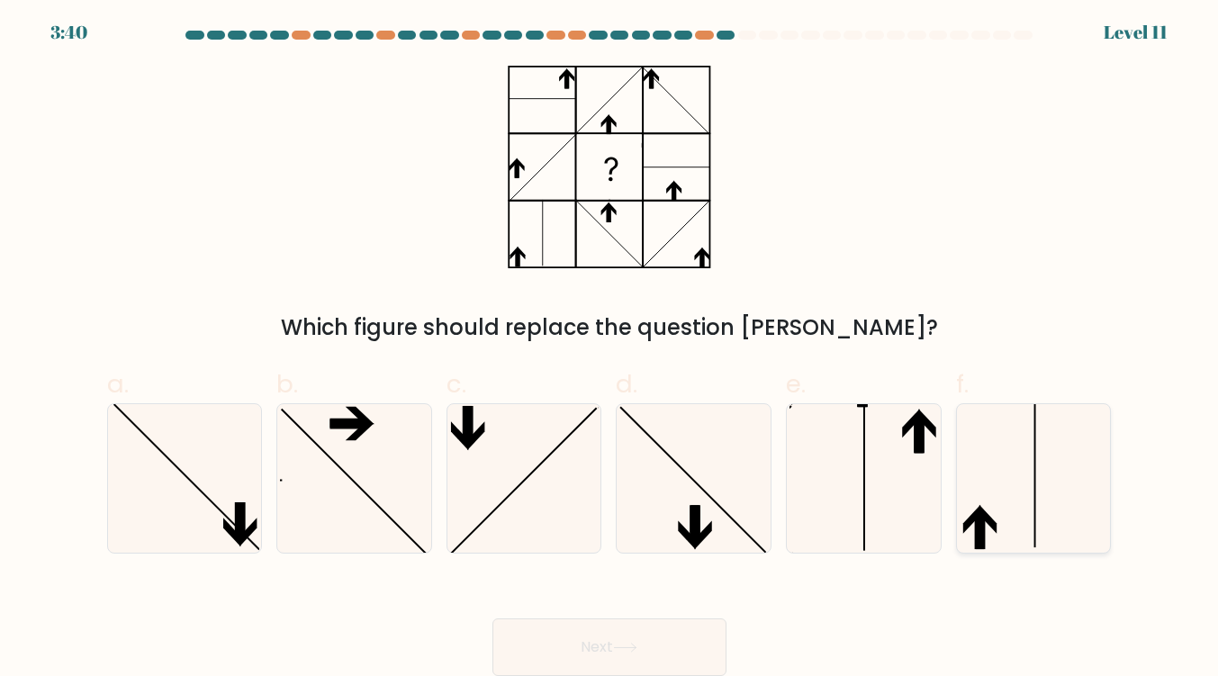
click at [988, 452] on icon at bounding box center [1033, 478] width 149 height 149
click at [610, 347] on input "f." at bounding box center [609, 342] width 1 height 12
radio input "true"
click at [687, 671] on button "Next" at bounding box center [609, 647] width 234 height 58
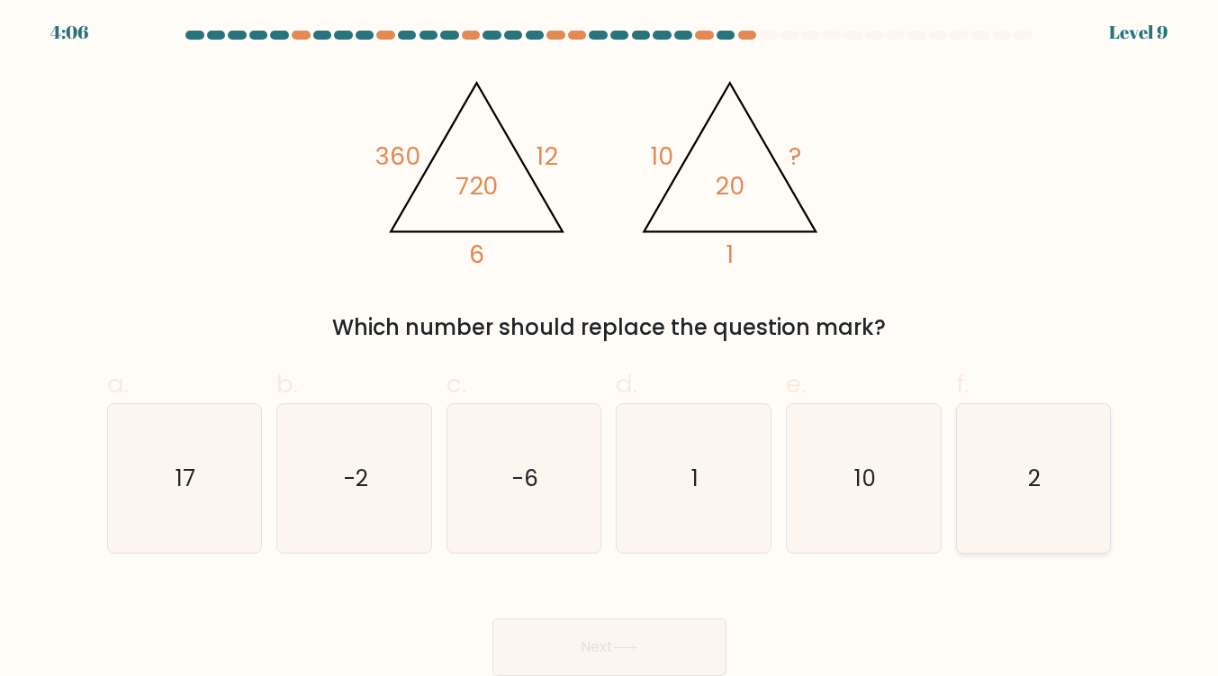
click at [1006, 451] on icon "2" at bounding box center [1033, 478] width 149 height 149
click at [610, 347] on input "f. 2" at bounding box center [609, 342] width 1 height 12
radio input "true"
click at [694, 644] on button "Next" at bounding box center [609, 647] width 234 height 58
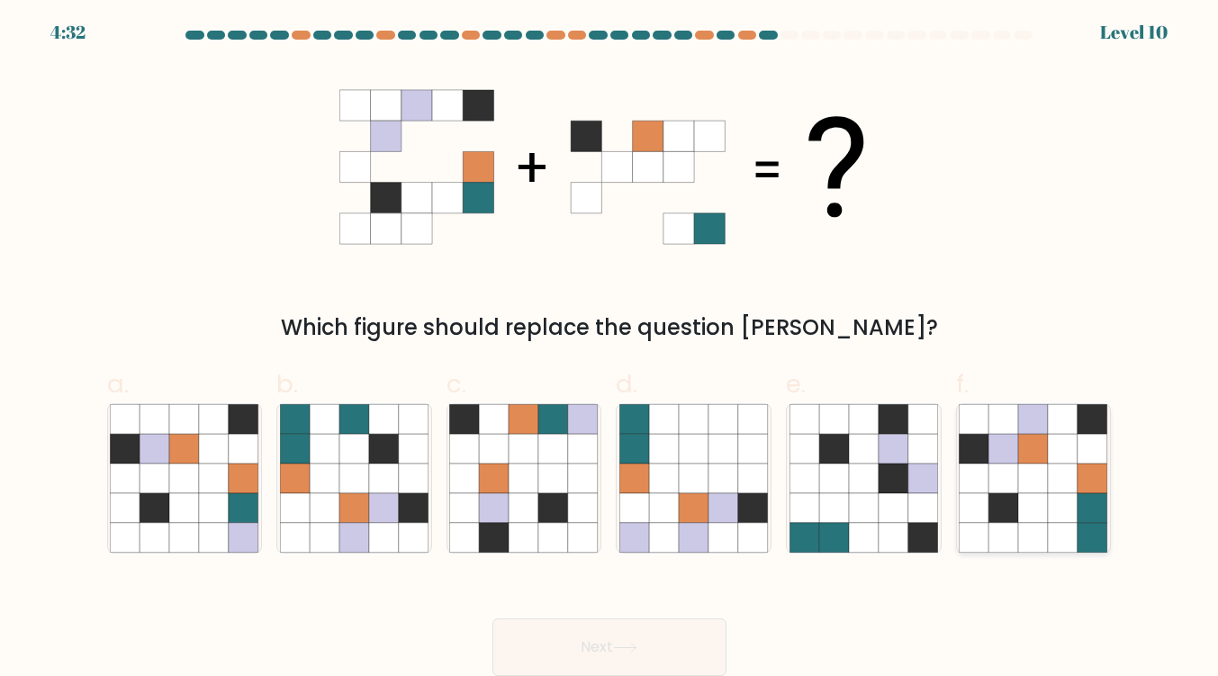
click at [1019, 484] on icon at bounding box center [1034, 479] width 30 height 30
click at [610, 347] on input "f." at bounding box center [609, 342] width 1 height 12
radio input "true"
click at [644, 637] on button "Next" at bounding box center [609, 647] width 234 height 58
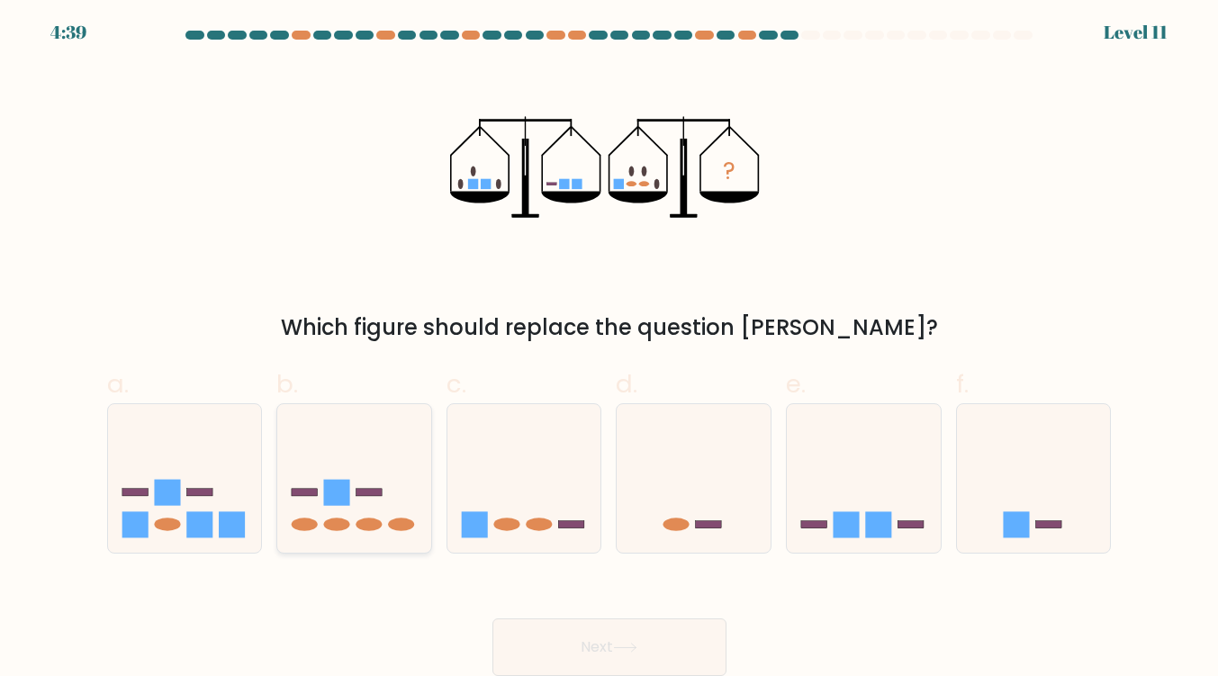
click at [388, 465] on icon at bounding box center [354, 478] width 154 height 127
click at [609, 347] on input "b." at bounding box center [609, 342] width 1 height 12
radio input "true"
click at [629, 664] on button "Next" at bounding box center [609, 647] width 234 height 58
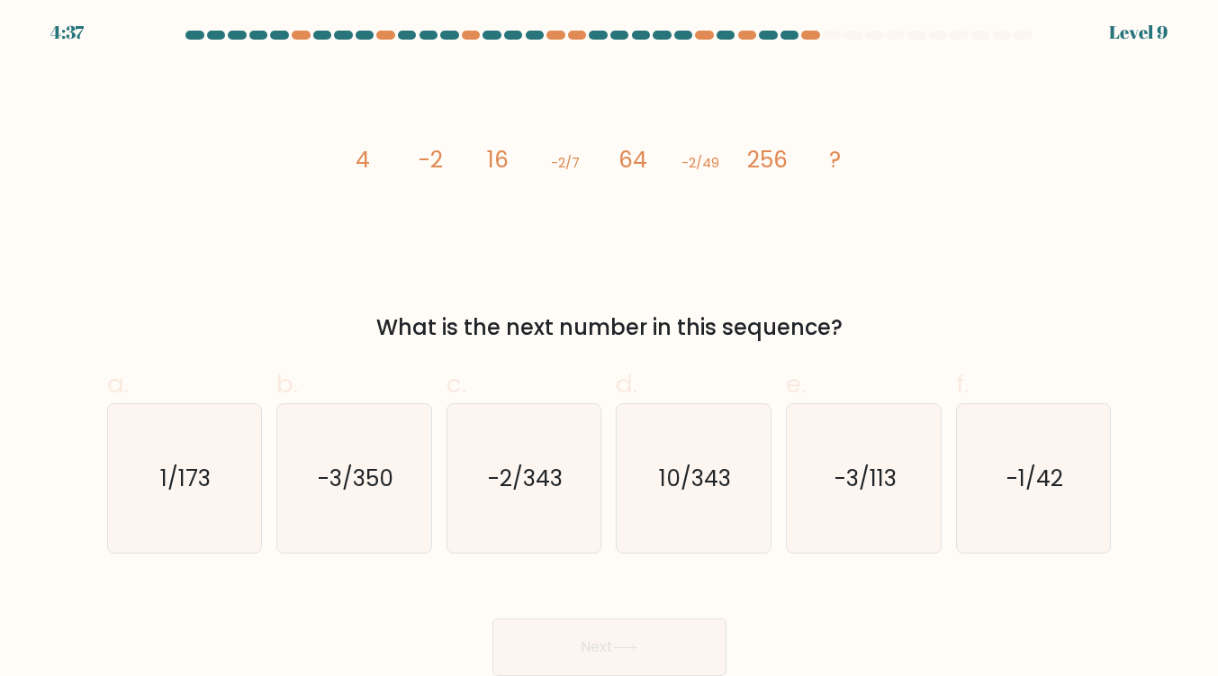
click at [629, 649] on icon at bounding box center [625, 648] width 24 height 10
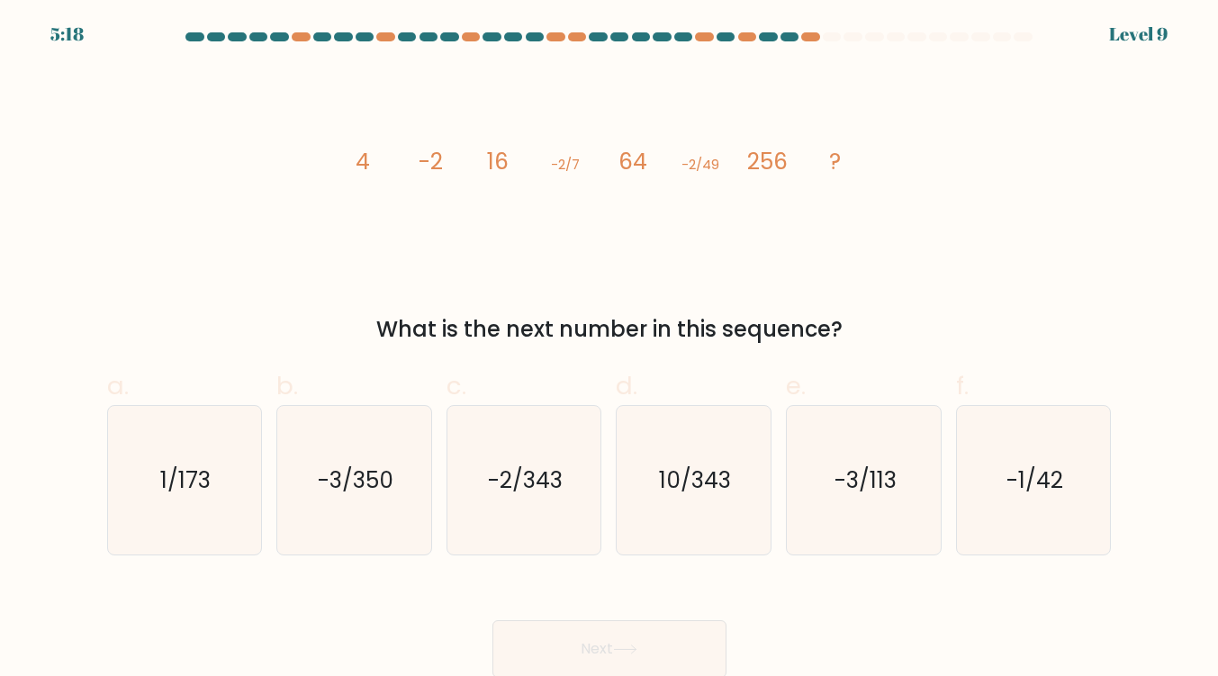
scroll to position [0, 0]
